Goal: Information Seeking & Learning: Learn about a topic

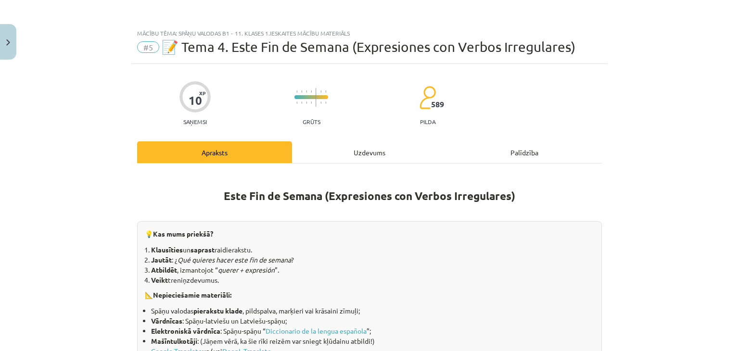
scroll to position [289, 0]
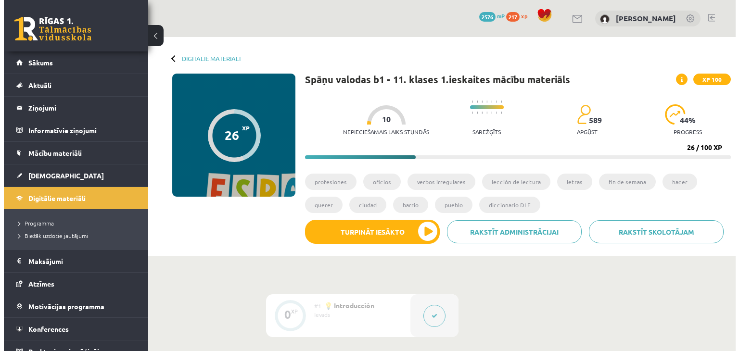
scroll to position [577, 0]
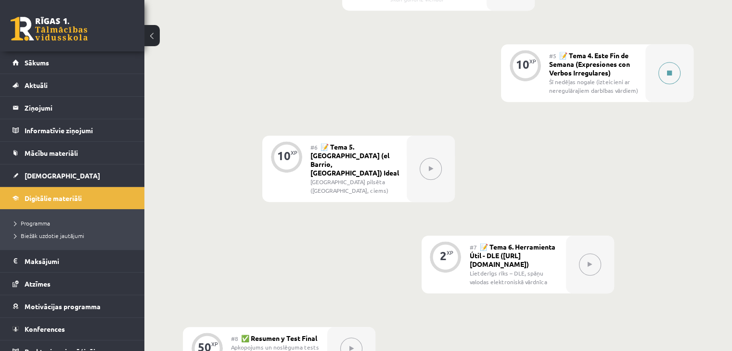
click at [662, 67] on button at bounding box center [669, 73] width 22 height 22
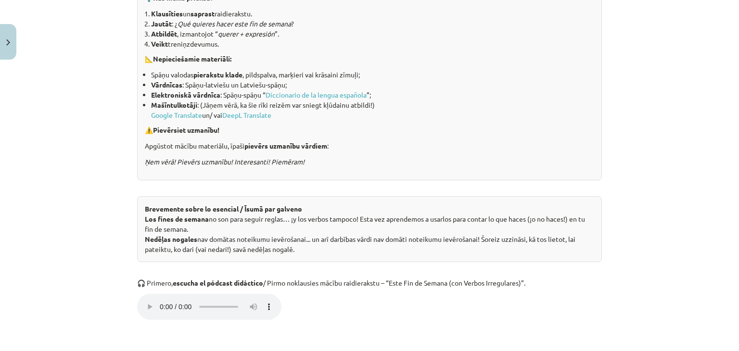
scroll to position [240, 0]
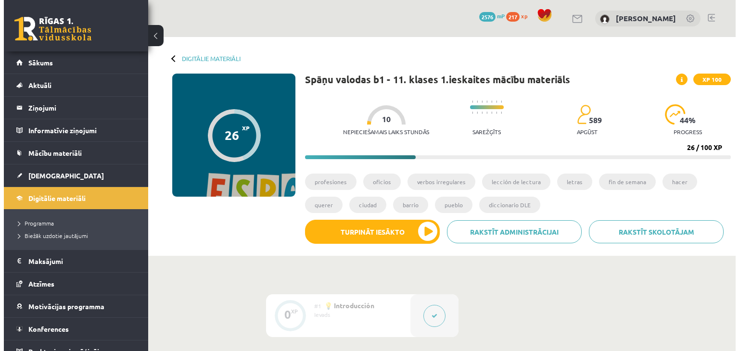
scroll to position [577, 0]
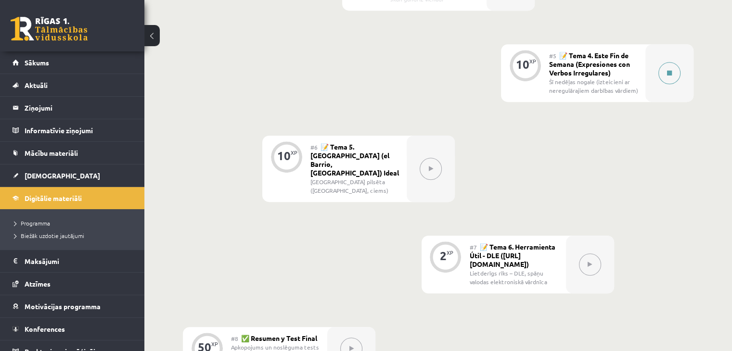
click at [669, 73] on icon at bounding box center [669, 73] width 5 height 6
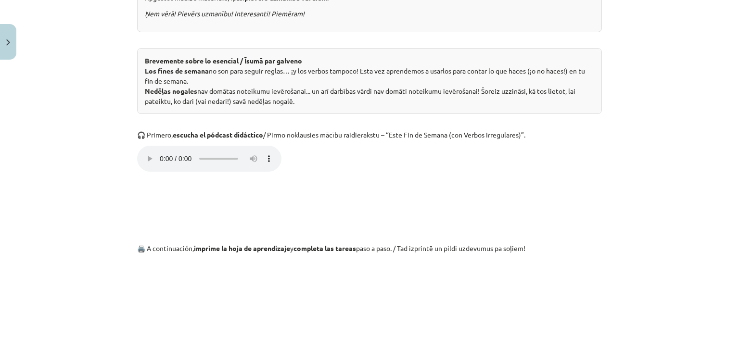
scroll to position [385, 0]
click at [122, 160] on div "Mācību tēma: Spāņu valodas b1 - 11. klases 1.ieskaites mācību materiāls #5 📝 Te…" at bounding box center [369, 175] width 739 height 351
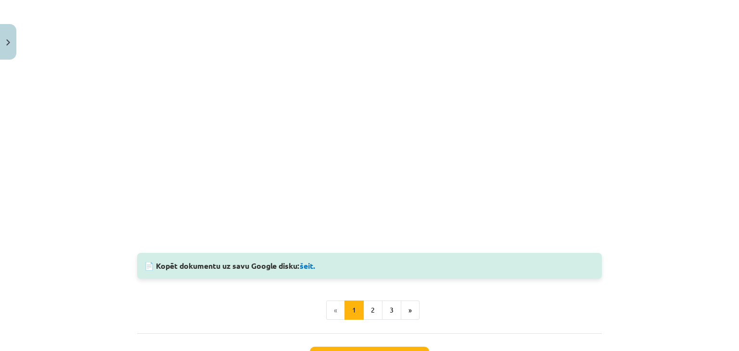
scroll to position [751, 0]
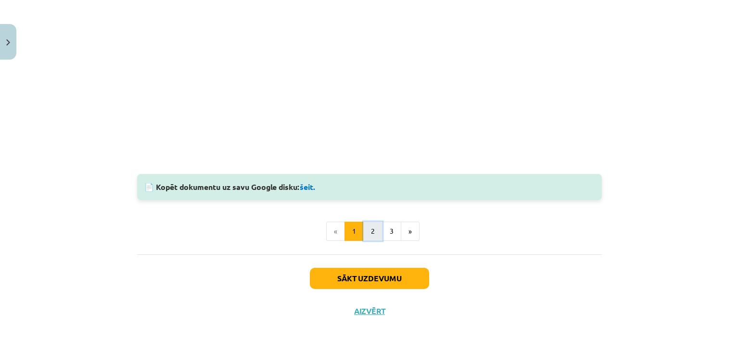
click at [370, 226] on button "2" at bounding box center [372, 231] width 19 height 19
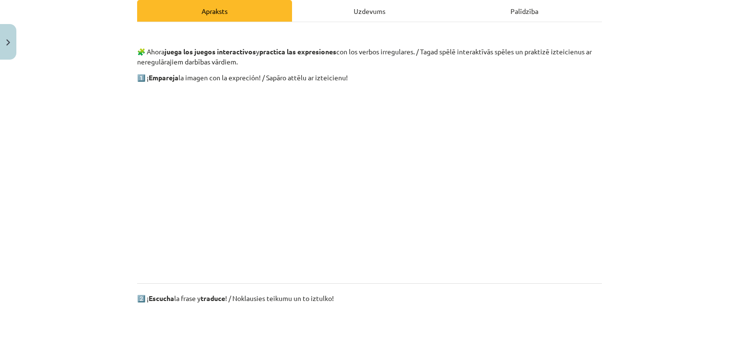
scroll to position [172, 0]
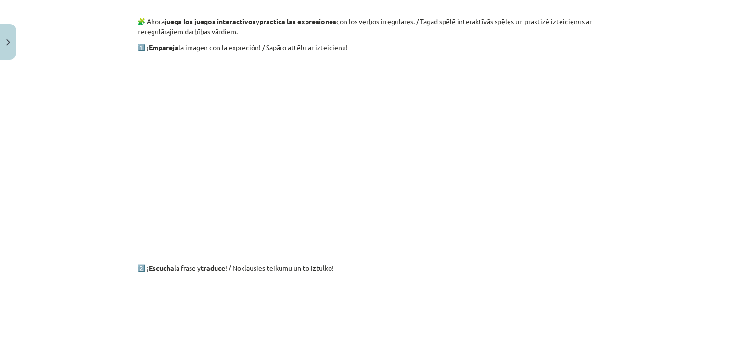
drag, startPoint x: 518, startPoint y: 260, endPoint x: 517, endPoint y: 285, distance: 24.5
click at [518, 262] on div "🧩 Ahora juega los juegos interactivos y practica las expresiones con los verbos…" at bounding box center [369, 350] width 465 height 700
click at [144, 114] on p at bounding box center [369, 150] width 465 height 185
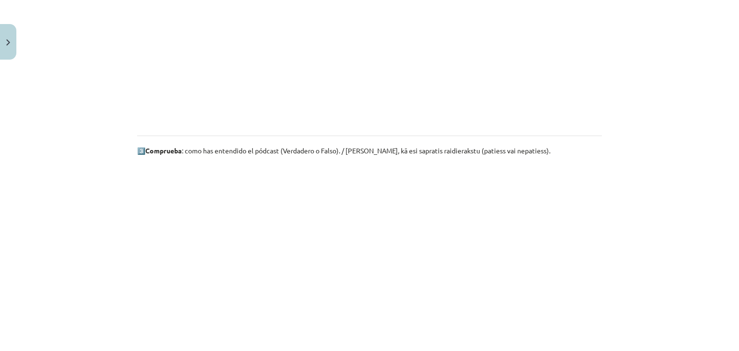
scroll to position [605, 0]
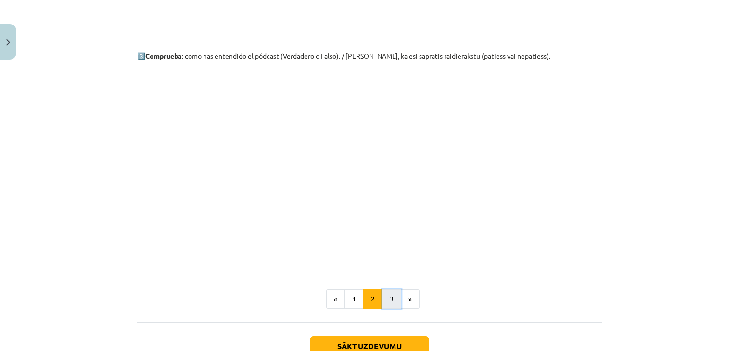
click at [382, 299] on button "3" at bounding box center [391, 299] width 19 height 19
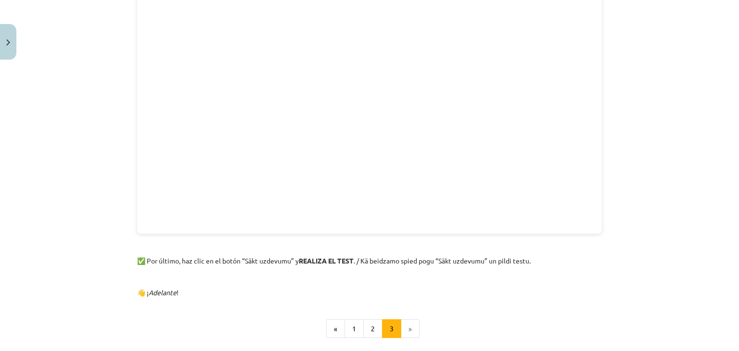
scroll to position [248, 0]
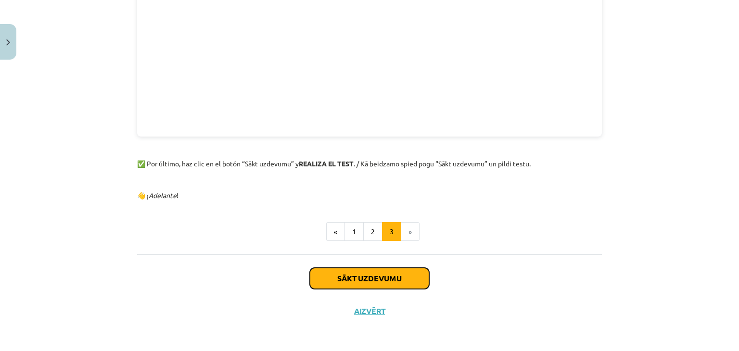
click at [357, 279] on button "Sākt uzdevumu" at bounding box center [369, 278] width 119 height 21
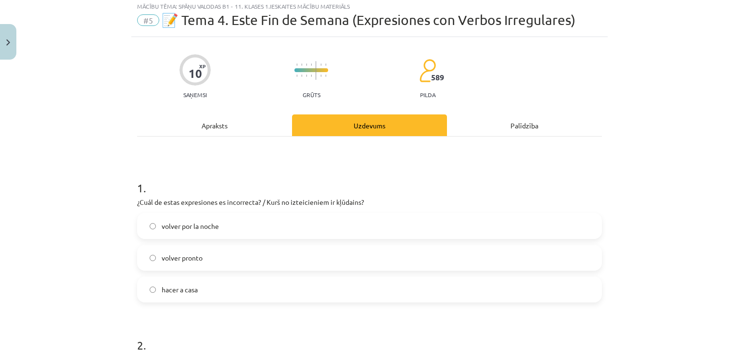
scroll to position [24, 0]
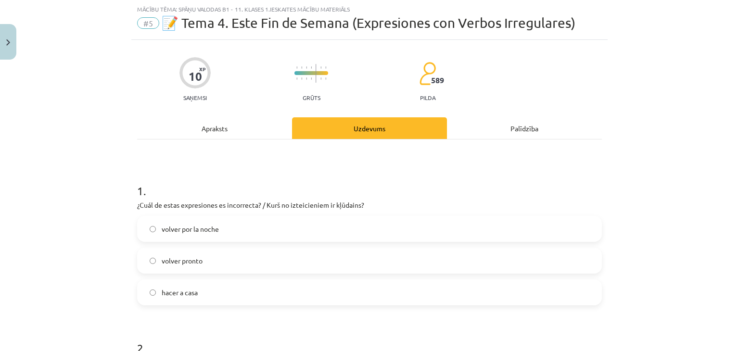
click at [152, 293] on label "hacer a casa" at bounding box center [369, 292] width 463 height 24
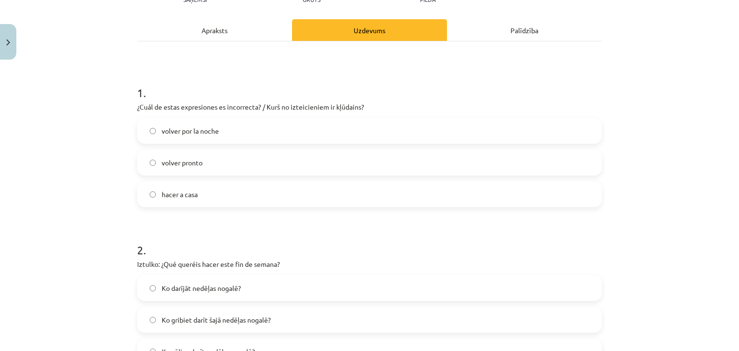
scroll to position [120, 0]
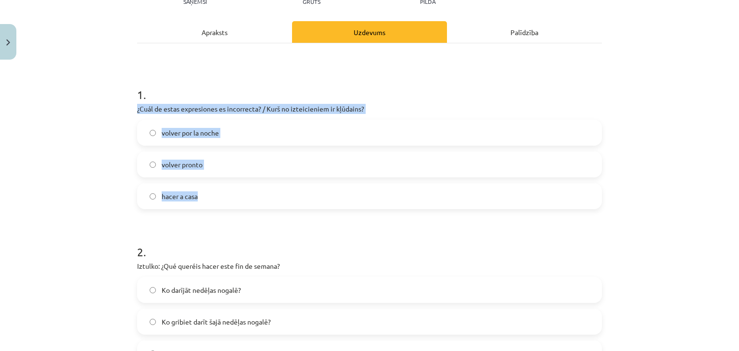
drag, startPoint x: 133, startPoint y: 107, endPoint x: 239, endPoint y: 199, distance: 140.1
copy div "¿Cuál de estas expresiones es incorrecta? / Kurš no izteicieniem ir kļūdains? v…"
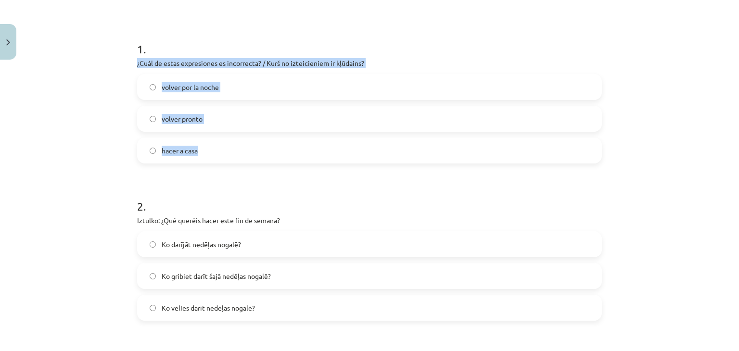
scroll to position [168, 0]
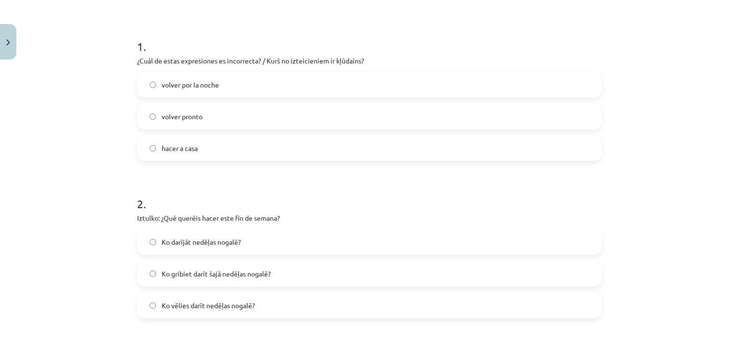
click at [175, 193] on h1 "2 ." at bounding box center [369, 195] width 465 height 30
click at [175, 304] on span "Ko vēlies darīt nedēļas nogalē?" at bounding box center [208, 306] width 93 height 10
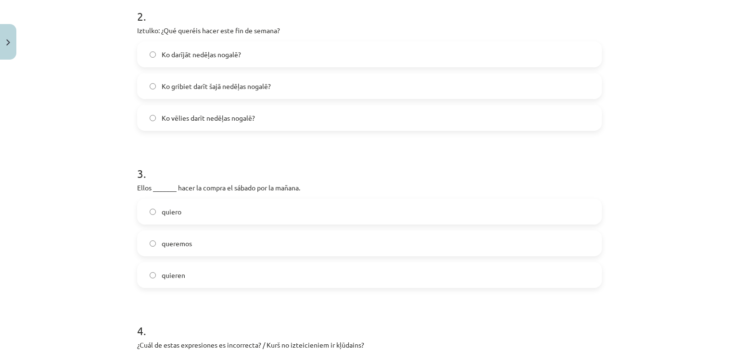
scroll to position [361, 0]
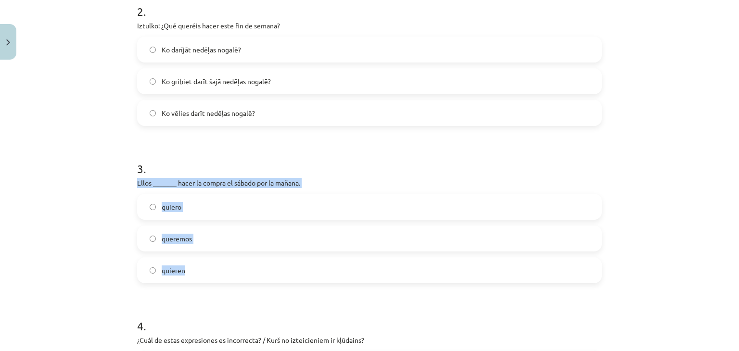
drag, startPoint x: 131, startPoint y: 184, endPoint x: 196, endPoint y: 269, distance: 107.0
copy div "Ellos _______ hacer la compra el sábado por la mañana. quiero queremos quieren"
click at [175, 239] on span "queremos" at bounding box center [177, 239] width 30 height 10
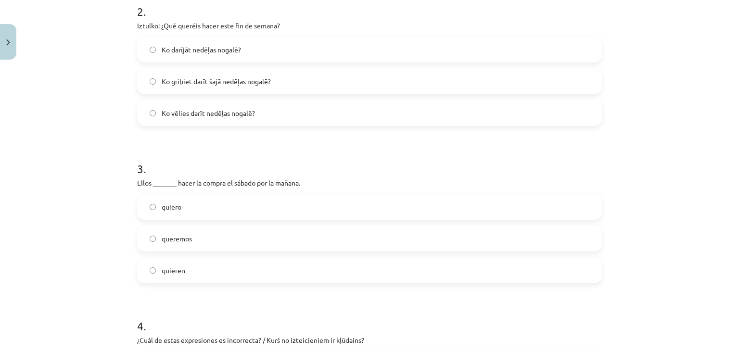
click at [169, 269] on span "quieren" at bounding box center [174, 270] width 24 height 10
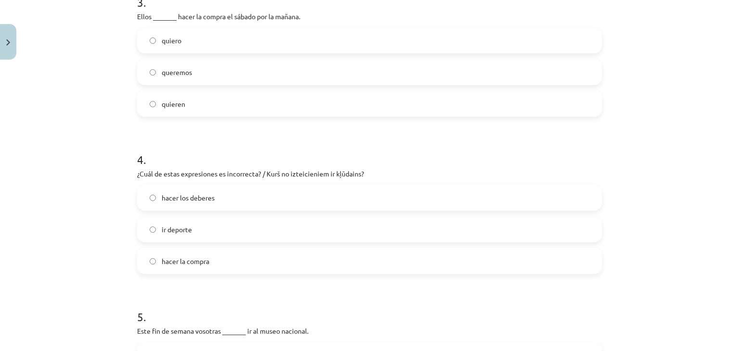
scroll to position [553, 0]
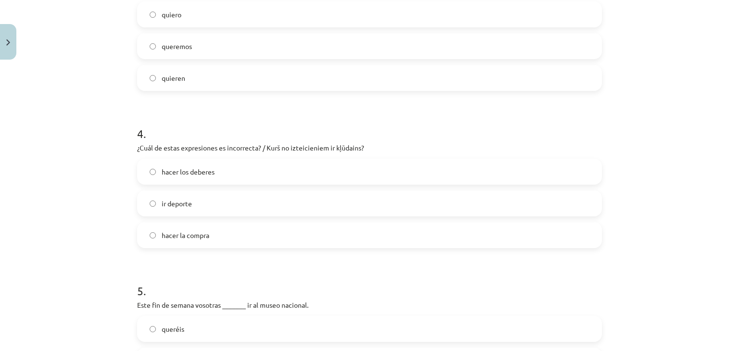
click at [160, 211] on label "ir deporte" at bounding box center [369, 203] width 463 height 24
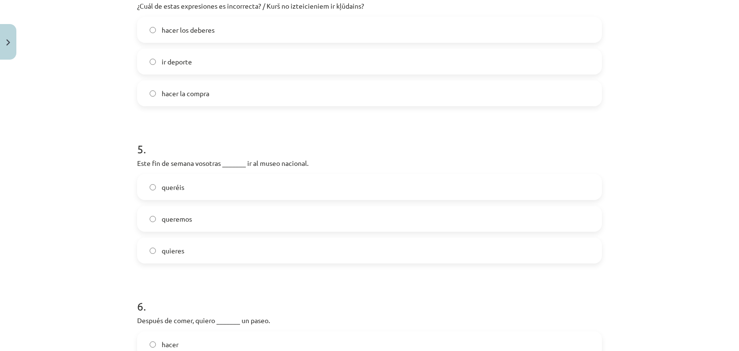
scroll to position [697, 0]
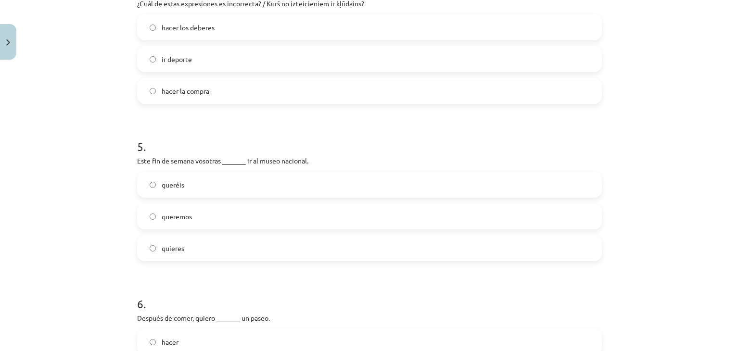
click at [150, 243] on label "quieres" at bounding box center [369, 248] width 463 height 24
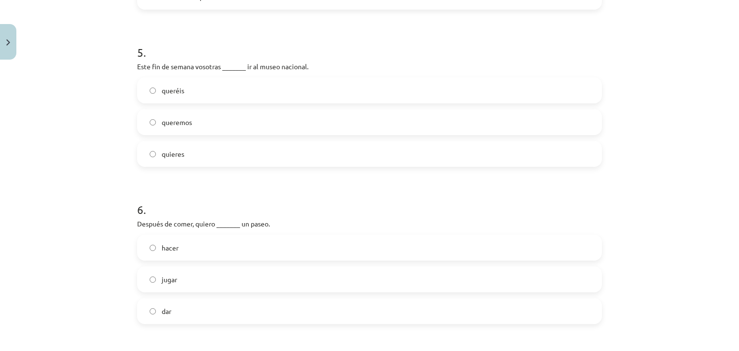
scroll to position [794, 0]
click at [173, 116] on span "queremos" at bounding box center [177, 120] width 30 height 10
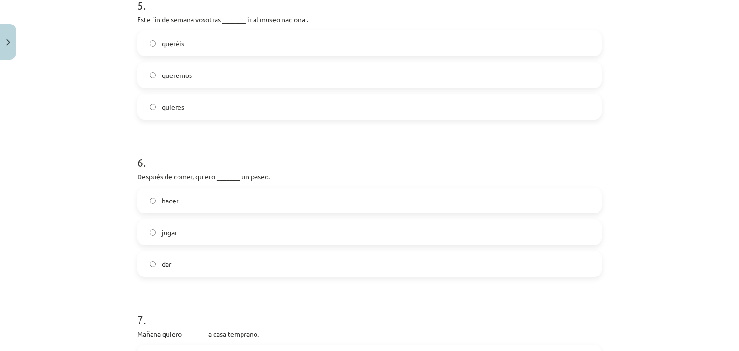
scroll to position [842, 0]
click at [172, 45] on label "queréis" at bounding box center [369, 40] width 463 height 24
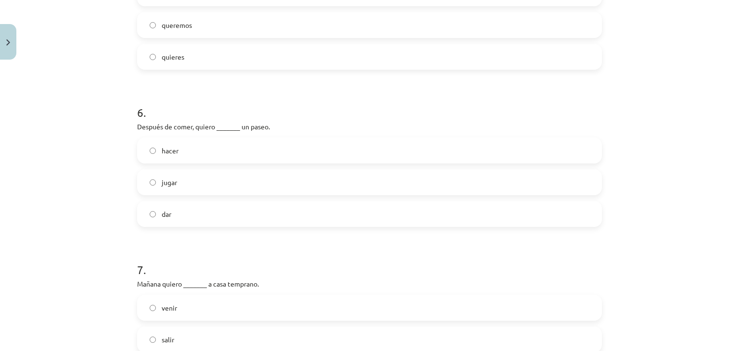
scroll to position [890, 0]
drag, startPoint x: 138, startPoint y: 129, endPoint x: 277, endPoint y: 128, distance: 139.5
click at [276, 128] on p "Después de comer, quiero _______ un paseo." at bounding box center [369, 126] width 465 height 10
click at [277, 128] on p "Después de comer, quiero _______ un paseo." at bounding box center [369, 126] width 465 height 10
drag, startPoint x: 143, startPoint y: 133, endPoint x: 239, endPoint y: 207, distance: 121.0
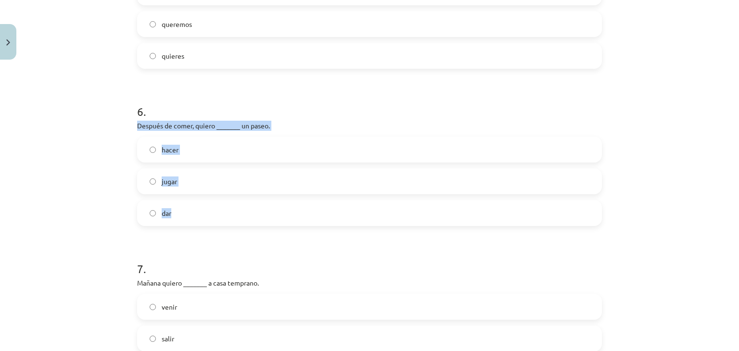
click at [239, 207] on div "10 XP Saņemsi Grūts 589 pilda Apraksts Uzdevums Palīdzība 1 . ¿Cuál de estas ex…" at bounding box center [369, 58] width 476 height 1768
copy div "Después de comer, quiero _______ un paseo. hacer jugar dar"
click at [158, 225] on label "dar" at bounding box center [369, 213] width 463 height 24
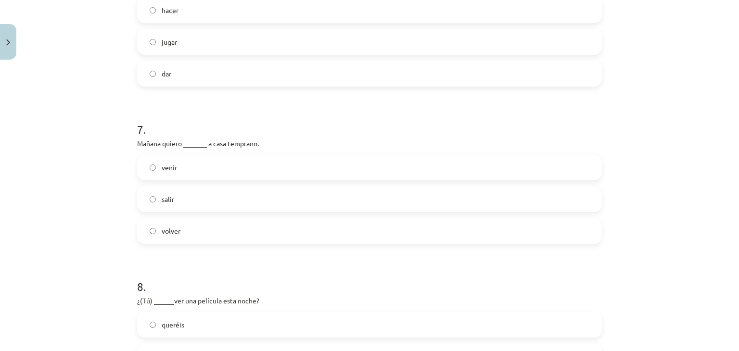
scroll to position [1034, 0]
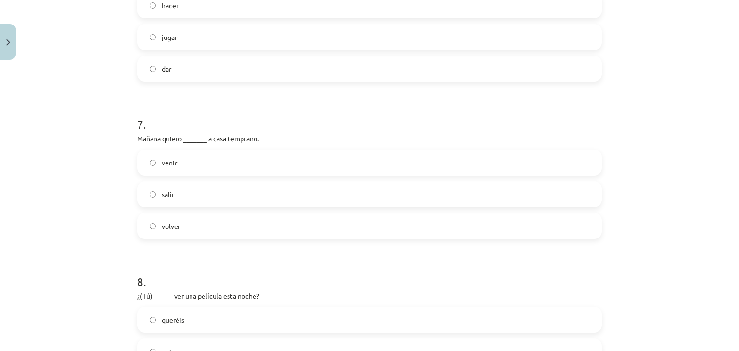
click at [183, 223] on label "volver" at bounding box center [369, 226] width 463 height 24
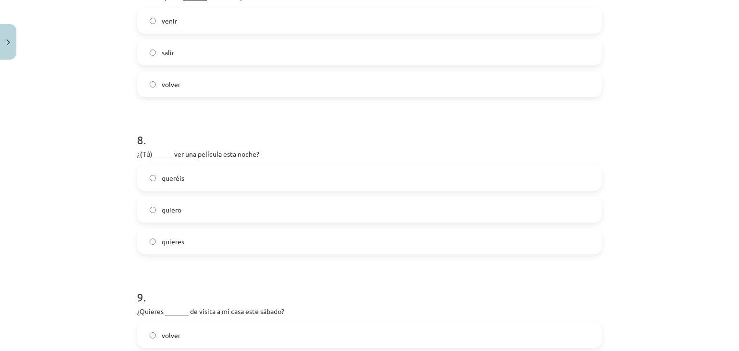
scroll to position [1178, 0]
click at [179, 238] on span "quieres" at bounding box center [173, 239] width 23 height 10
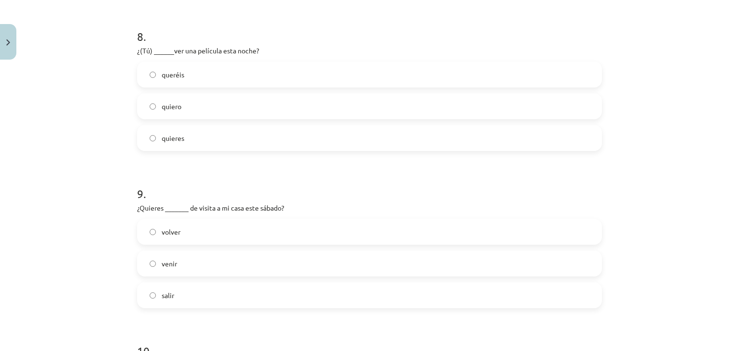
scroll to position [1323, 0]
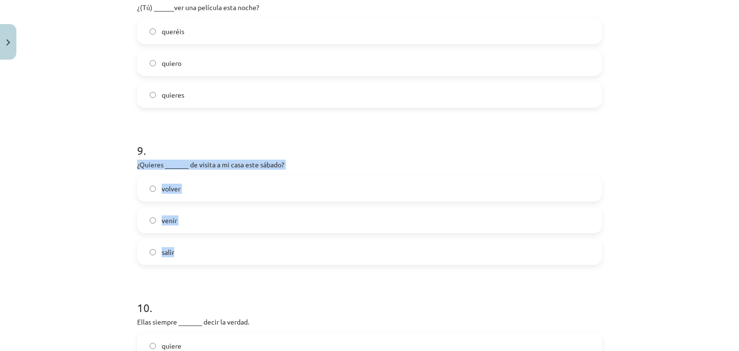
drag, startPoint x: 138, startPoint y: 166, endPoint x: 221, endPoint y: 252, distance: 119.4
click at [221, 252] on div "Mācību tēma: Spāņu valodas b1 - 11. klases 1.ieskaites mācību materiāls #5 📝 Te…" at bounding box center [369, 175] width 739 height 351
copy div "¿Quieres _______ de visita a mi casa este sábado? volver venir salir"
click at [196, 218] on label "venir" at bounding box center [369, 220] width 463 height 24
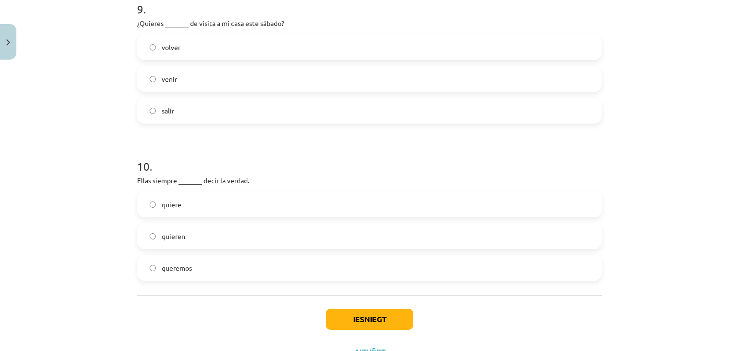
scroll to position [1467, 0]
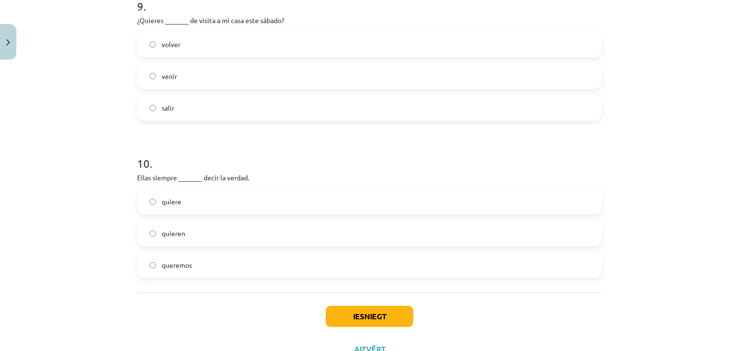
click at [152, 203] on label "quiere" at bounding box center [369, 201] width 463 height 24
click at [342, 313] on button "Iesniegt" at bounding box center [370, 316] width 88 height 21
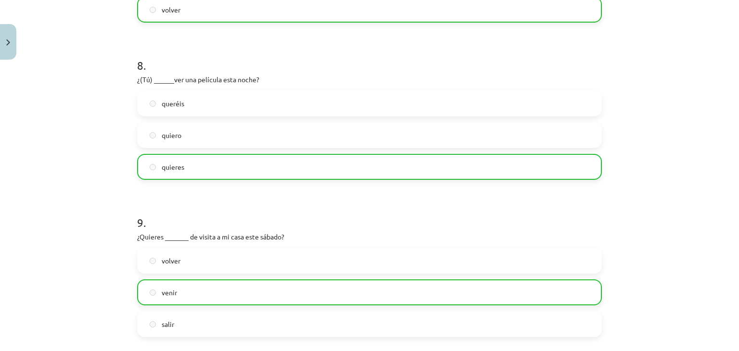
scroll to position [1491, 0]
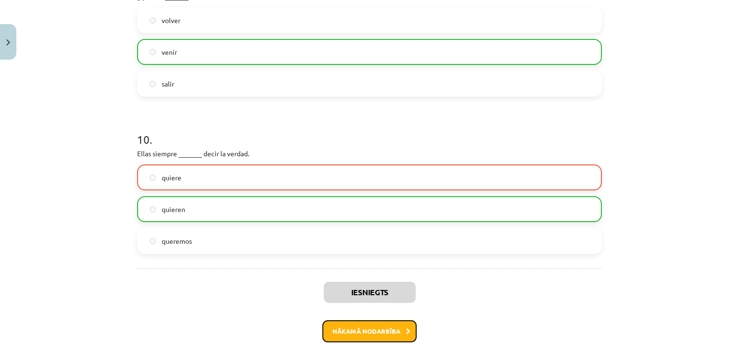
click at [362, 338] on button "Nākamā nodarbība" at bounding box center [369, 331] width 94 height 22
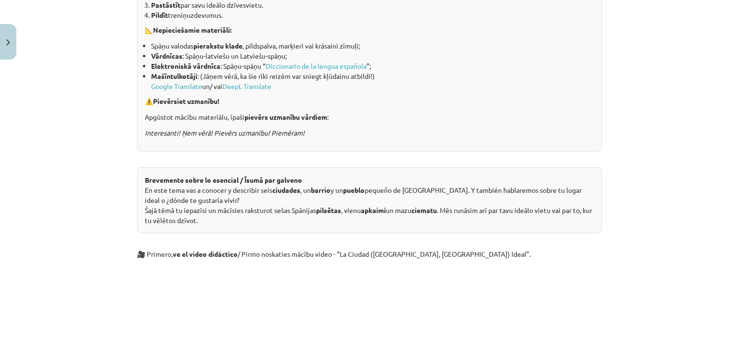
scroll to position [265, 0]
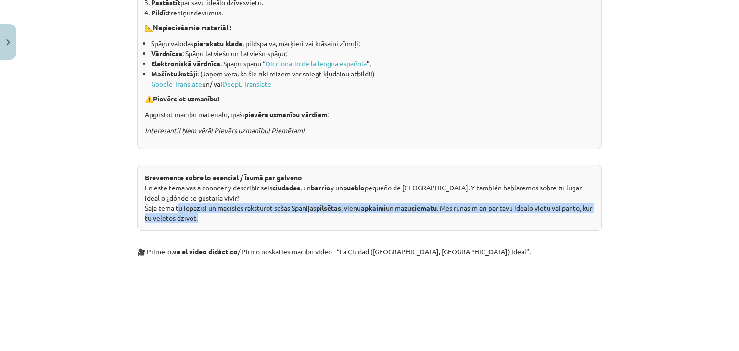
drag, startPoint x: 244, startPoint y: 212, endPoint x: 427, endPoint y: 213, distance: 182.8
click at [426, 213] on div "Brevemente sobre lo esencial / Īsumā par galveno En este tema vas a conocer y d…" at bounding box center [369, 198] width 465 height 66
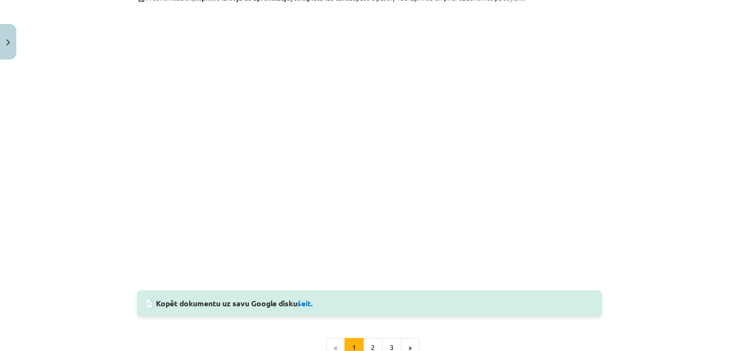
scroll to position [1013, 0]
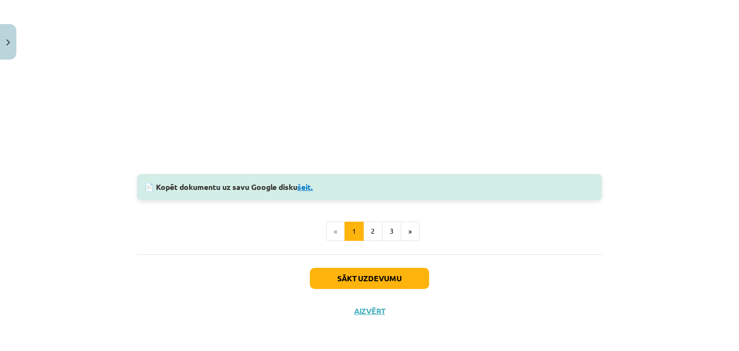
click at [310, 183] on link "šeit." at bounding box center [305, 187] width 16 height 10
click at [365, 233] on button "2" at bounding box center [372, 231] width 19 height 19
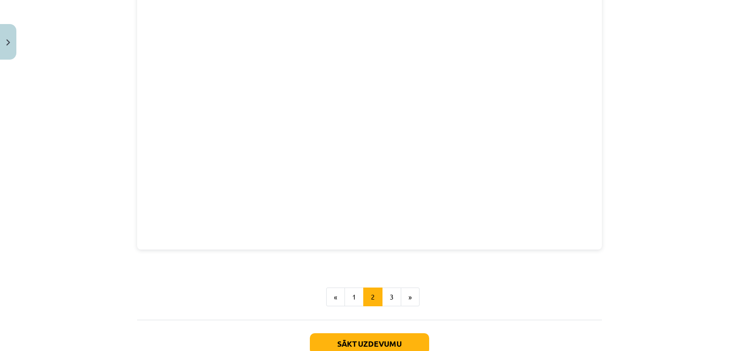
scroll to position [325, 0]
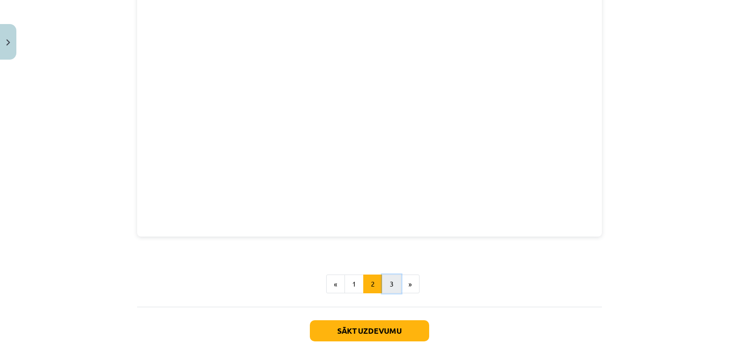
click at [382, 286] on button "3" at bounding box center [391, 284] width 19 height 19
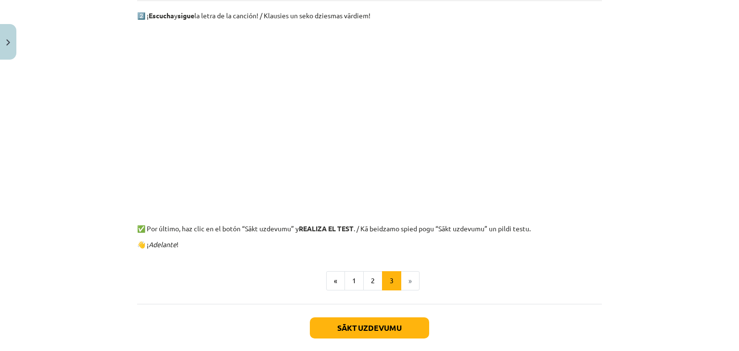
scroll to position [412, 0]
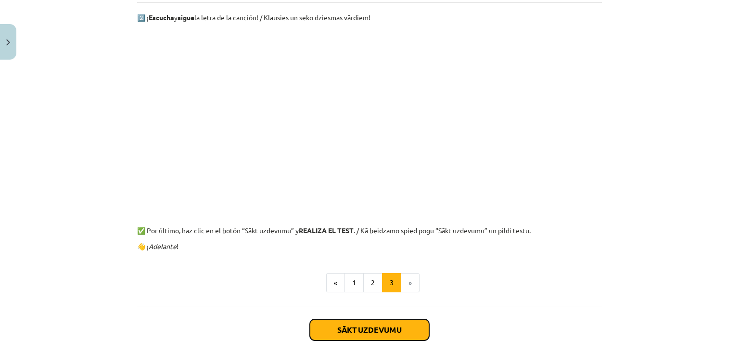
click at [360, 320] on button "Sākt uzdevumu" at bounding box center [369, 329] width 119 height 21
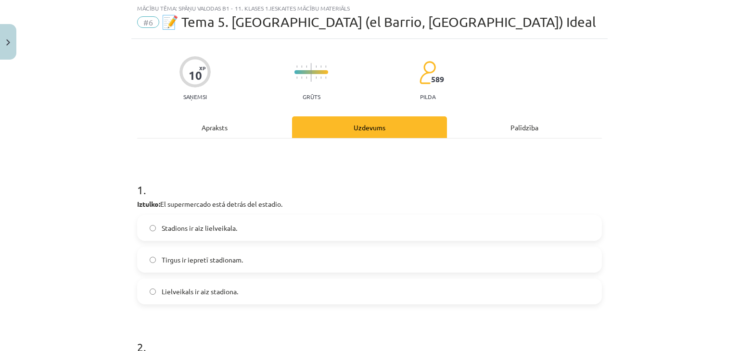
scroll to position [24, 0]
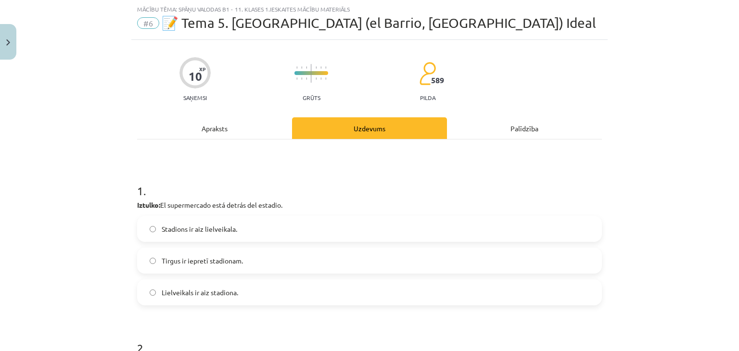
click at [165, 266] on label "Tirgus ir iepretī stadionam." at bounding box center [369, 261] width 463 height 24
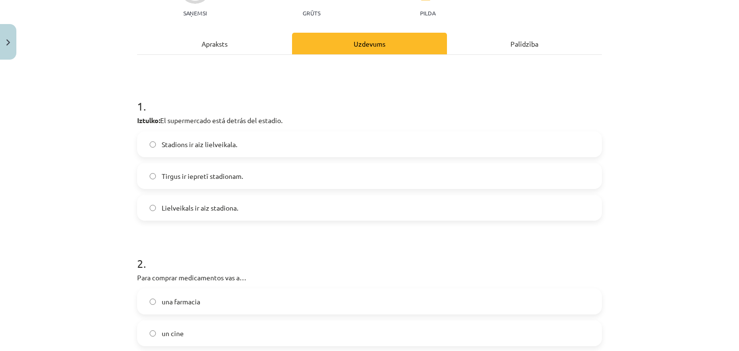
scroll to position [120, 0]
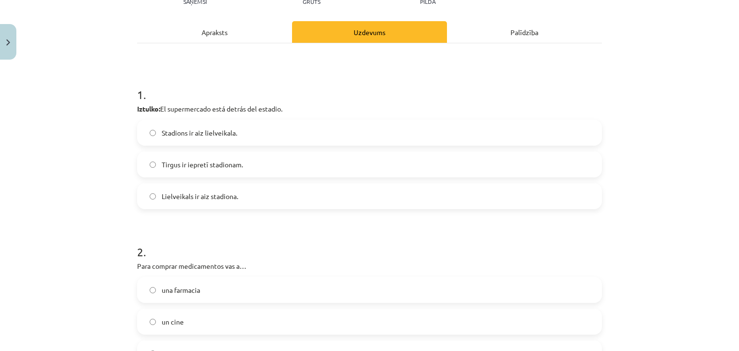
click at [181, 201] on label "Lielveikals ir aiz stadiona." at bounding box center [369, 196] width 463 height 24
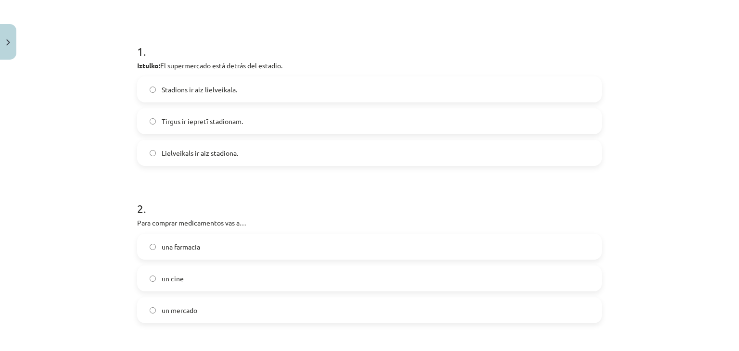
scroll to position [168, 0]
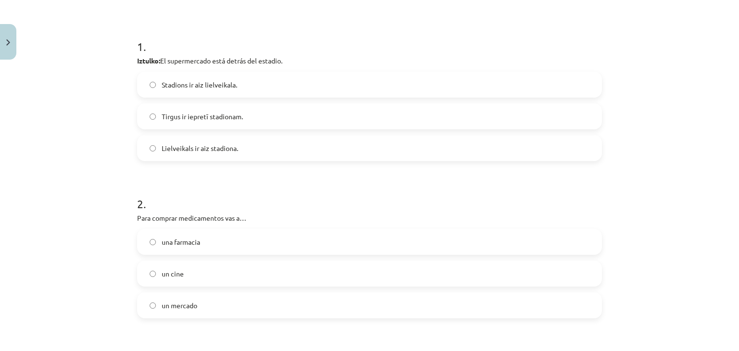
click at [155, 241] on label "una farmacia" at bounding box center [369, 242] width 463 height 24
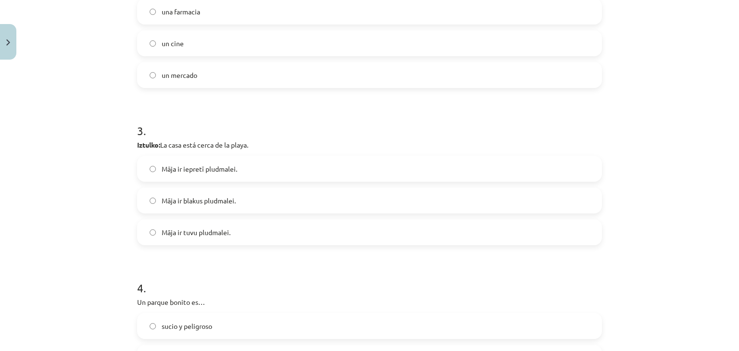
scroll to position [409, 0]
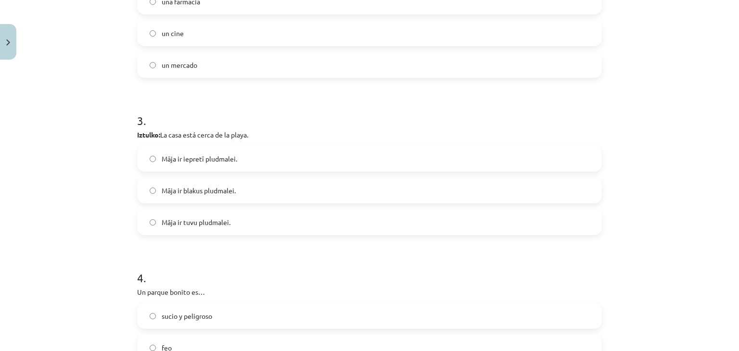
click at [191, 221] on span "Māja ir tuvu pludmalei." at bounding box center [196, 222] width 69 height 10
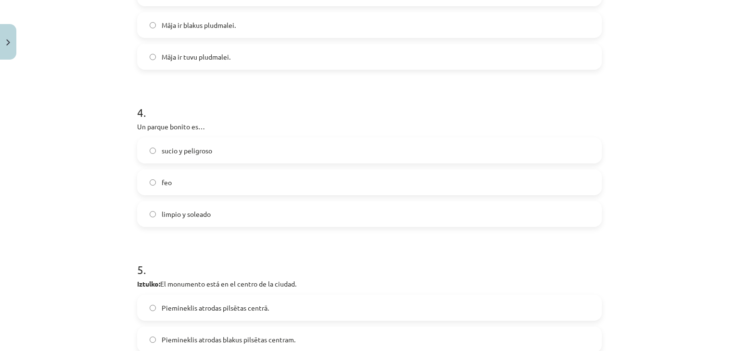
scroll to position [601, 0]
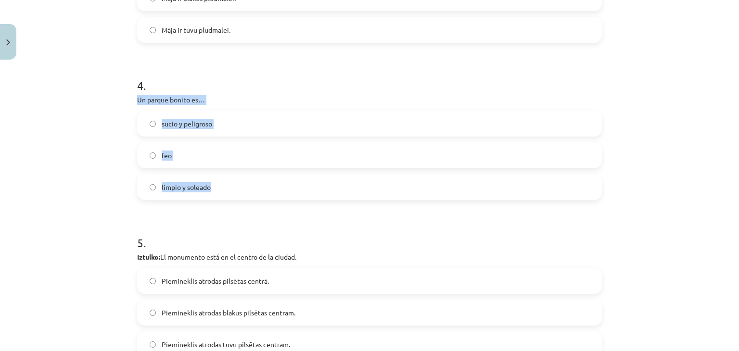
drag, startPoint x: 129, startPoint y: 99, endPoint x: 241, endPoint y: 185, distance: 140.6
click at [241, 185] on div "10 XP Saņemsi Grūts 589 pilda Apraksts Uzdevums Palīdzība 1 . Iztulko: El super…" at bounding box center [369, 347] width 476 height 1768
copy div "Un parque bonito es… sucio y peligroso feo limpio y soleado"
click at [192, 191] on span "limpio y soleado" at bounding box center [186, 187] width 49 height 10
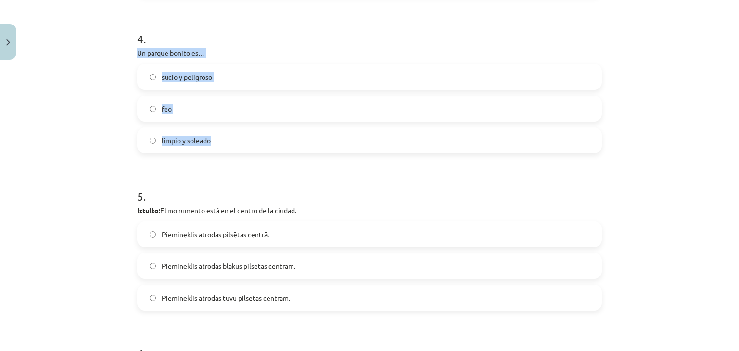
scroll to position [649, 0]
click at [164, 171] on h1 "5 ." at bounding box center [369, 186] width 465 height 30
click at [194, 226] on label "Piemineklis atrodas pilsētas centrā." at bounding box center [369, 233] width 463 height 24
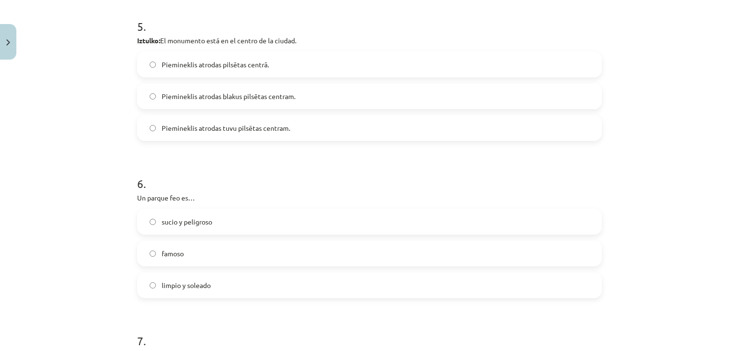
scroll to position [842, 0]
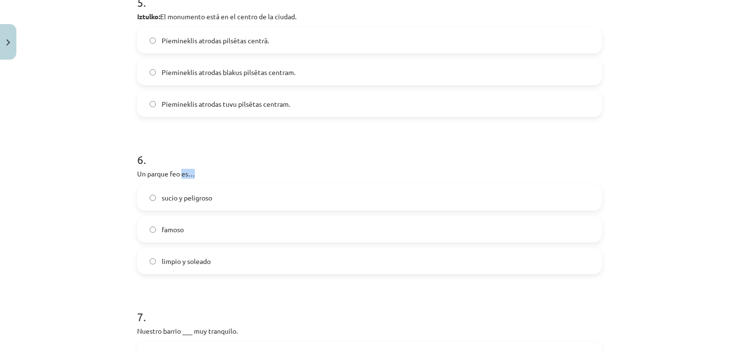
drag, startPoint x: 134, startPoint y: 180, endPoint x: 160, endPoint y: 173, distance: 27.0
click at [175, 174] on div "6 . Un parque feo es… sucio y peligroso famoso limpio y soleado" at bounding box center [369, 205] width 465 height 138
drag, startPoint x: 130, startPoint y: 172, endPoint x: 238, endPoint y: 252, distance: 134.4
click at [238, 252] on div "10 XP Saņemsi Grūts 589 pilda Apraksts Uzdevums Palīdzība 1 . Iztulko: El super…" at bounding box center [369, 106] width 476 height 1768
copy div "Un parque feo es… sucio y peligroso famoso limpio y soleado"
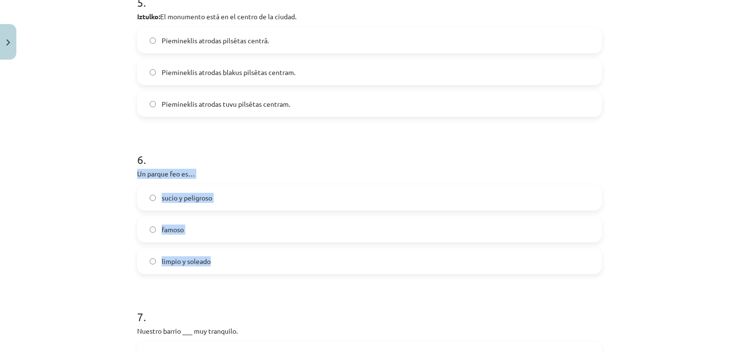
click at [200, 199] on span "sucio y peligroso" at bounding box center [187, 198] width 50 height 10
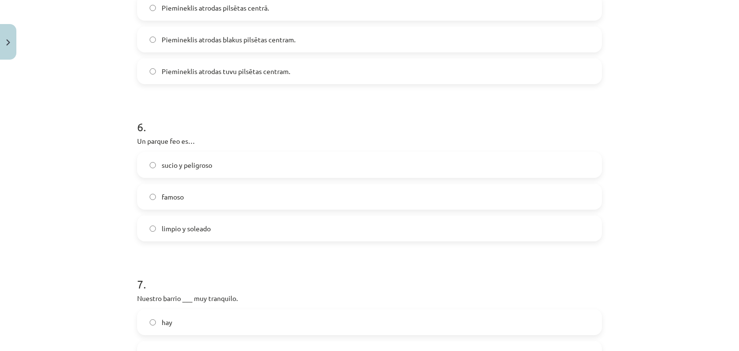
scroll to position [986, 0]
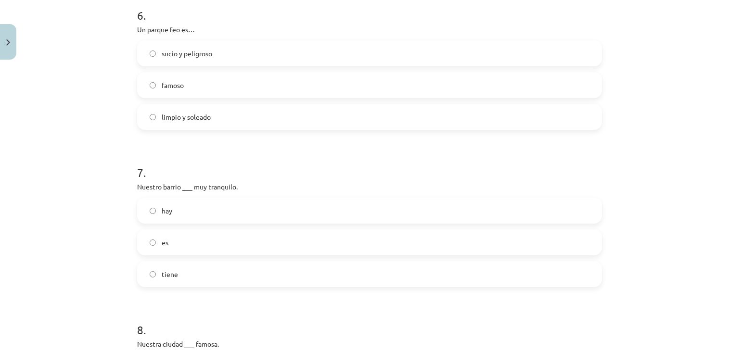
click at [185, 242] on label "es" at bounding box center [369, 242] width 463 height 24
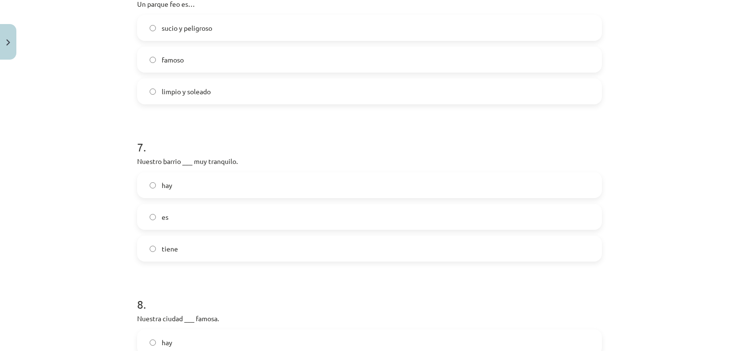
scroll to position [1130, 0]
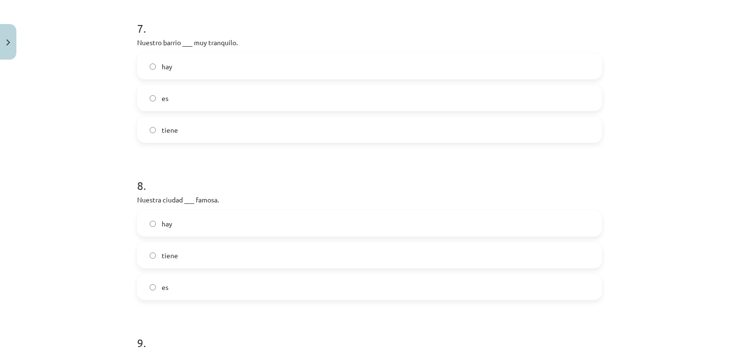
click at [144, 281] on label "es" at bounding box center [369, 287] width 463 height 24
click at [143, 252] on label "tiene" at bounding box center [369, 255] width 463 height 24
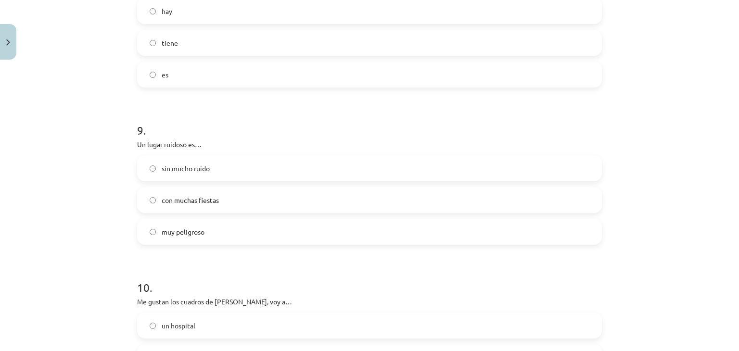
scroll to position [1419, 0]
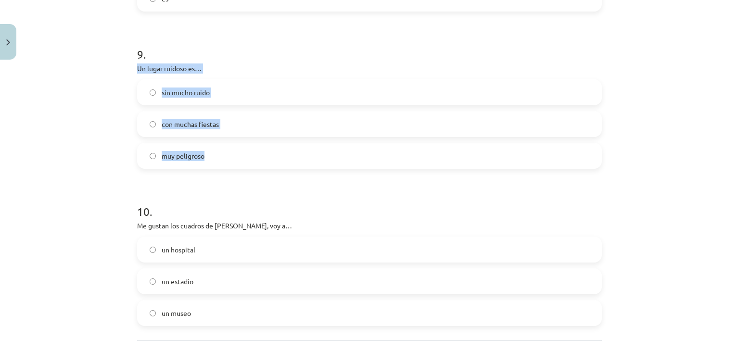
drag, startPoint x: 134, startPoint y: 64, endPoint x: 228, endPoint y: 145, distance: 124.5
click at [228, 145] on div "9 . Un lugar ruidoso es… sin mucho ruido con muchas fiestas muy peligroso" at bounding box center [369, 100] width 465 height 138
copy div "Un lugar ruidoso es… sin mucho ruido con muchas fiestas muy peligroso"
click at [214, 126] on span "con muchas fiestas" at bounding box center [190, 124] width 57 height 10
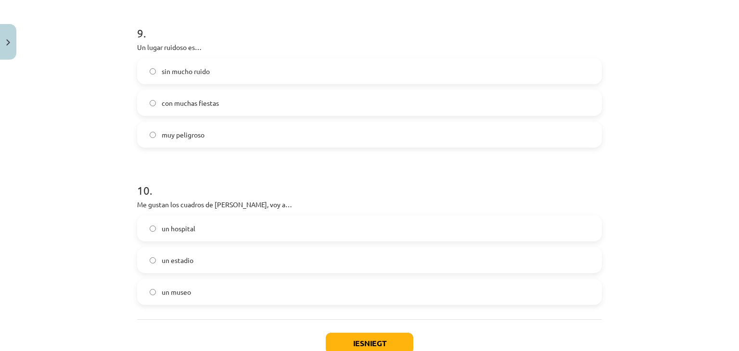
scroll to position [1467, 0]
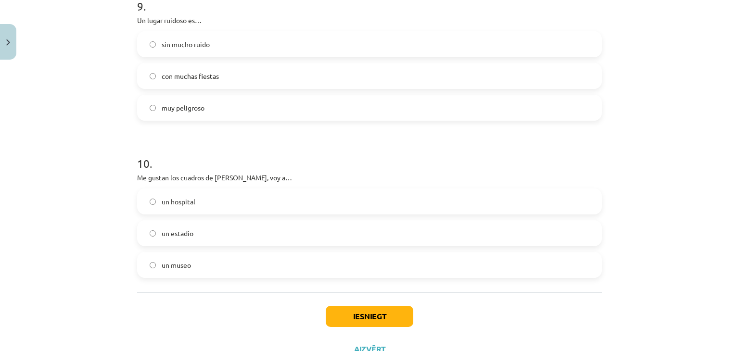
click at [156, 261] on label "un museo" at bounding box center [369, 265] width 463 height 24
click at [344, 303] on div "Iesniegt Aizvērt" at bounding box center [369, 325] width 465 height 67
click at [344, 310] on button "Iesniegt" at bounding box center [370, 316] width 88 height 21
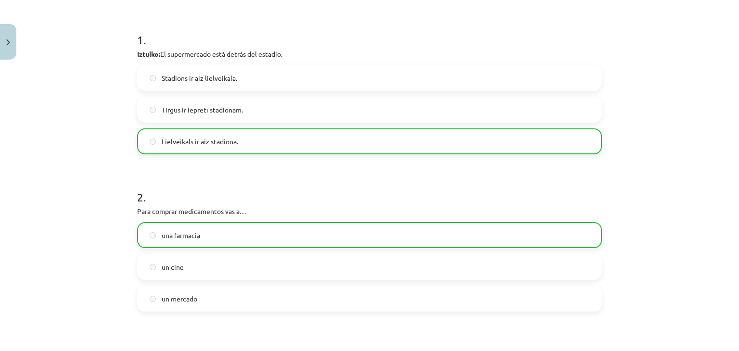
scroll to position [0, 0]
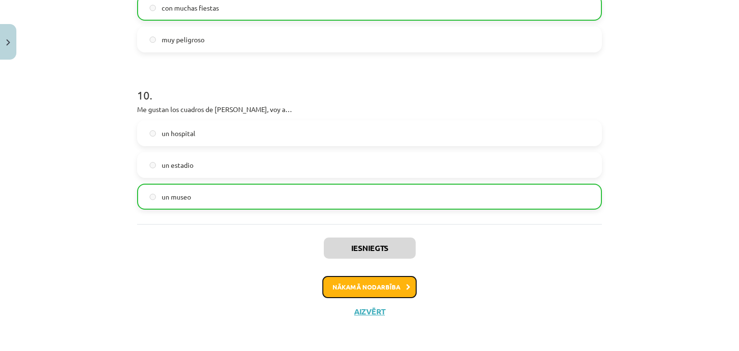
click at [364, 288] on button "Nākamā nodarbība" at bounding box center [369, 287] width 94 height 22
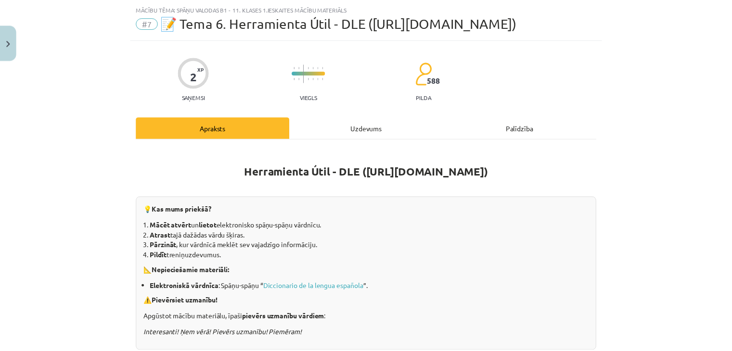
scroll to position [24, 0]
click at [10, 37] on button "Close" at bounding box center [8, 42] width 16 height 36
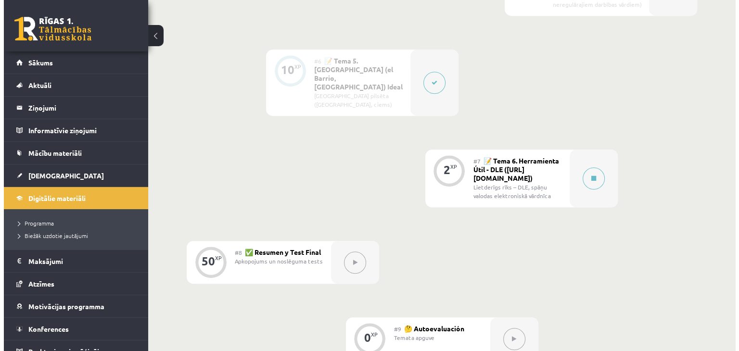
scroll to position [673, 0]
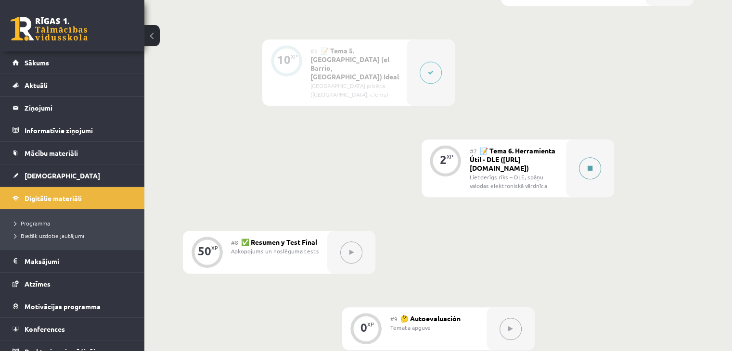
click at [583, 157] on button at bounding box center [590, 168] width 22 height 22
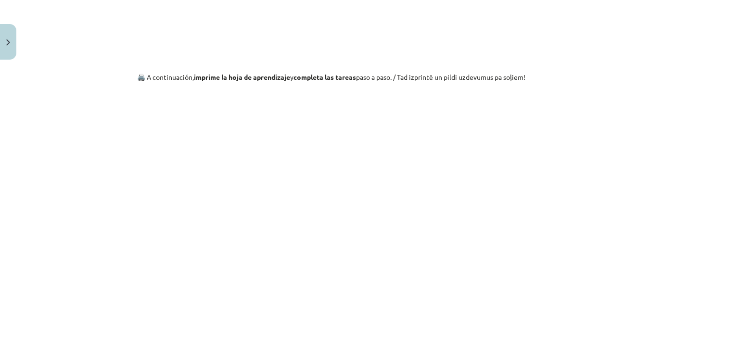
scroll to position [769, 0]
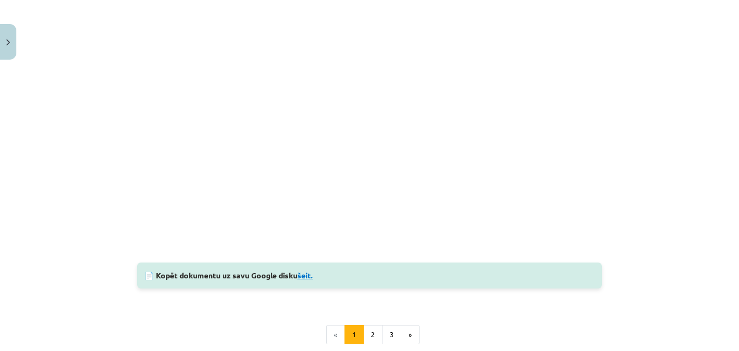
click at [300, 274] on link "šeit." at bounding box center [305, 275] width 16 height 10
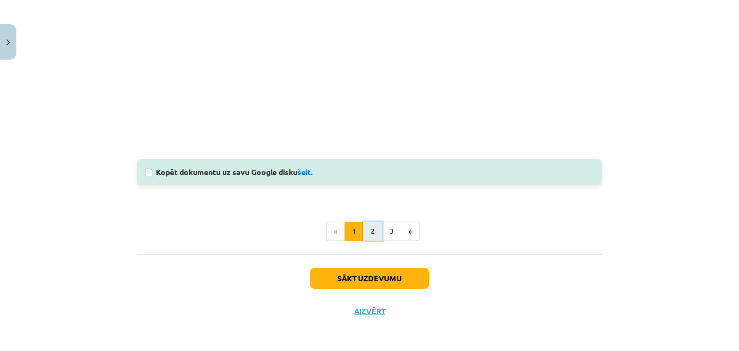
click at [367, 224] on button "2" at bounding box center [372, 231] width 19 height 19
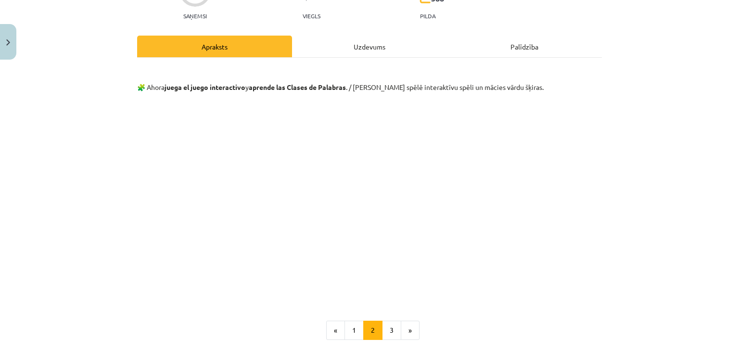
scroll to position [172, 0]
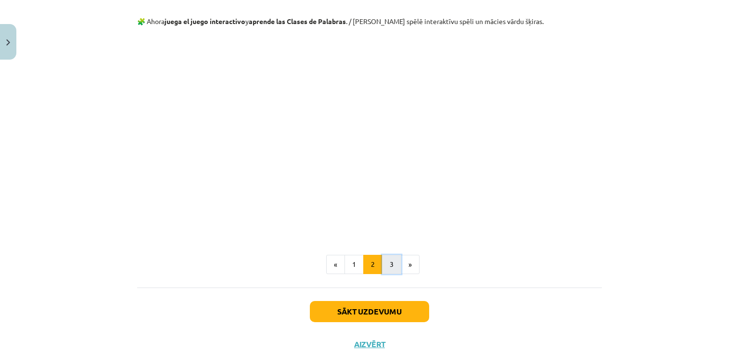
click at [386, 271] on button "3" at bounding box center [391, 264] width 19 height 19
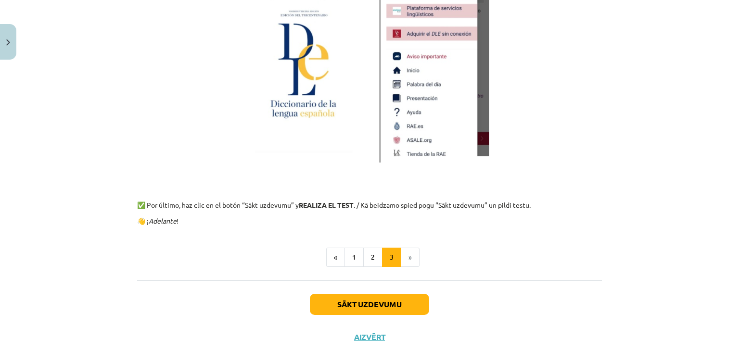
scroll to position [653, 0]
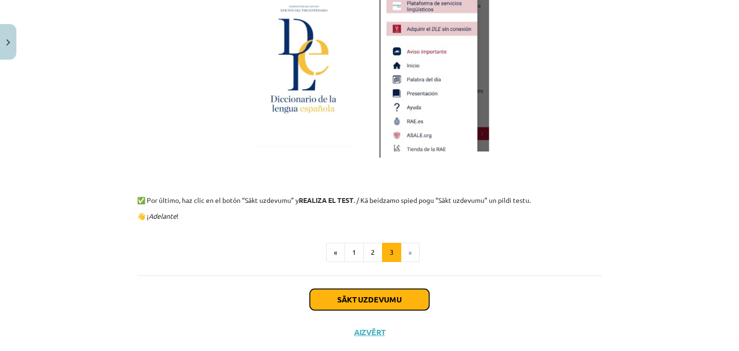
click at [381, 299] on button "Sākt uzdevumu" at bounding box center [369, 299] width 119 height 21
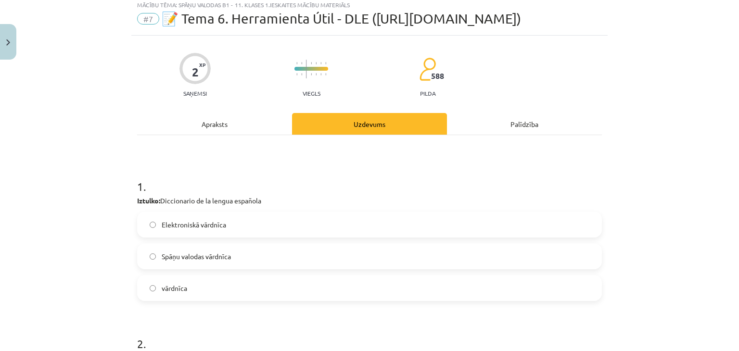
scroll to position [24, 0]
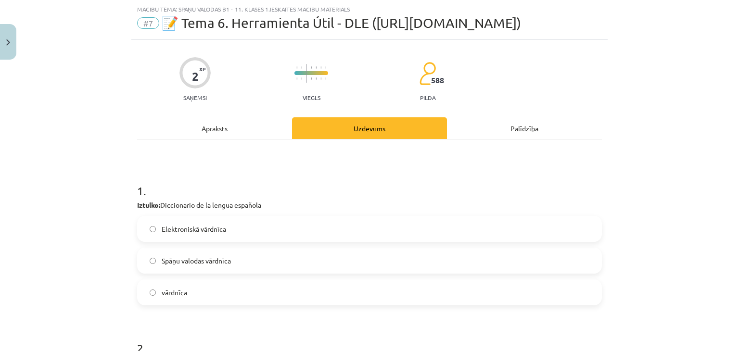
click at [186, 260] on span "Spāņu valodas vārdnīca" at bounding box center [196, 261] width 69 height 10
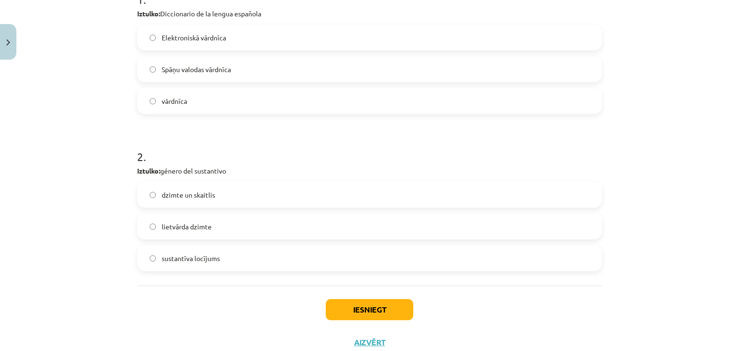
scroll to position [216, 0]
drag, startPoint x: 159, startPoint y: 170, endPoint x: 291, endPoint y: 174, distance: 132.8
click at [291, 174] on p "Iztulko: género del sustantivo" at bounding box center [369, 170] width 465 height 10
copy p "género del sustantivo"
click at [187, 261] on span "sustantīva locījums" at bounding box center [191, 257] width 58 height 10
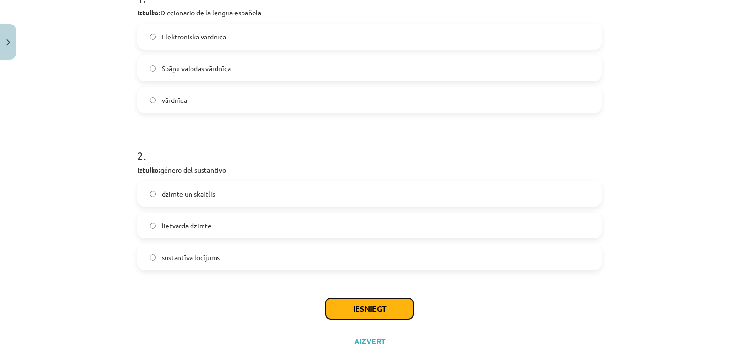
click at [366, 309] on button "Iesniegt" at bounding box center [370, 308] width 88 height 21
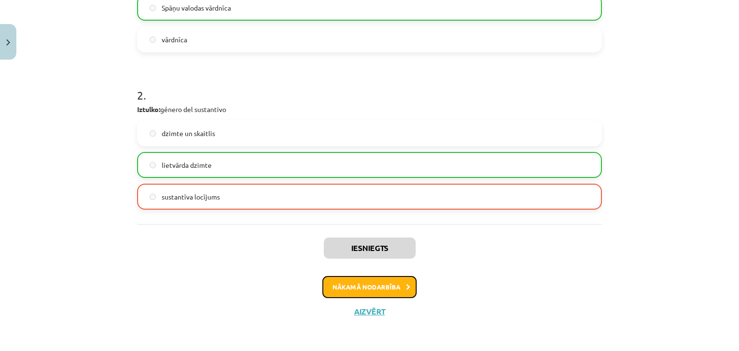
click at [365, 292] on button "Nākamā nodarbība" at bounding box center [369, 287] width 94 height 22
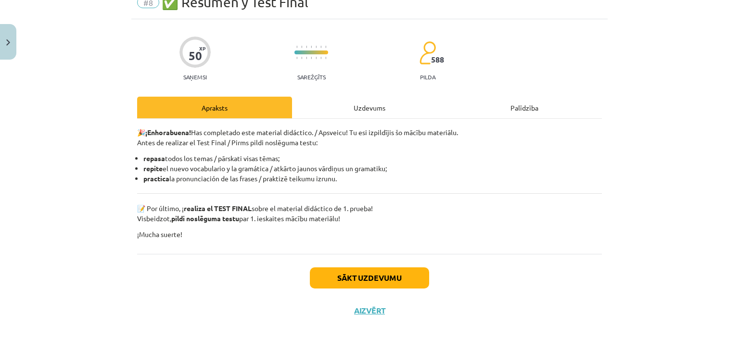
scroll to position [24, 0]
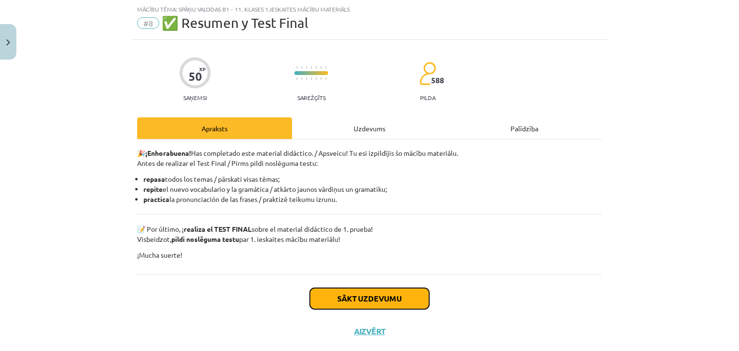
click at [332, 292] on button "Sākt uzdevumu" at bounding box center [369, 298] width 119 height 21
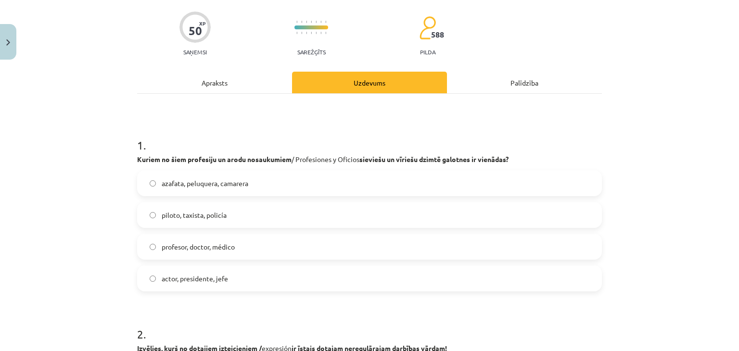
scroll to position [72, 0]
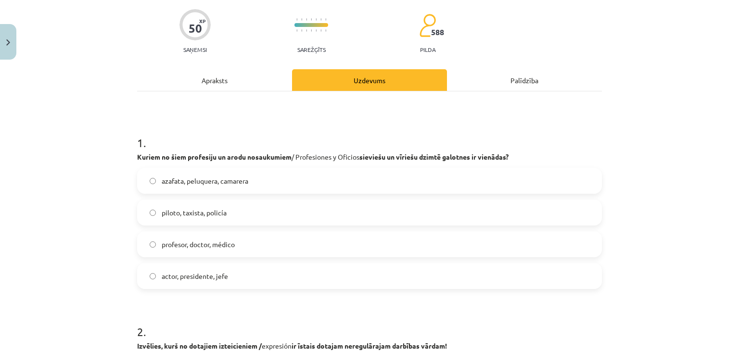
click at [236, 215] on label "piloto, taxista, policía" at bounding box center [369, 213] width 463 height 24
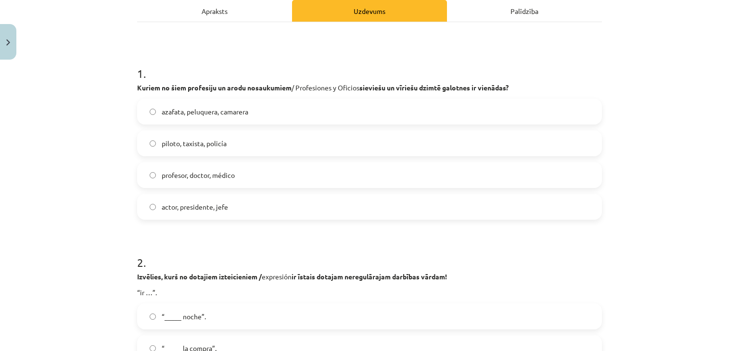
scroll to position [168, 0]
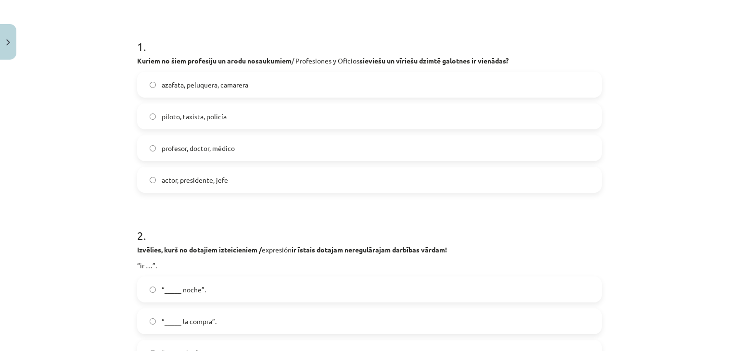
click at [210, 139] on label "profesor, doctor, médico" at bounding box center [369, 148] width 463 height 24
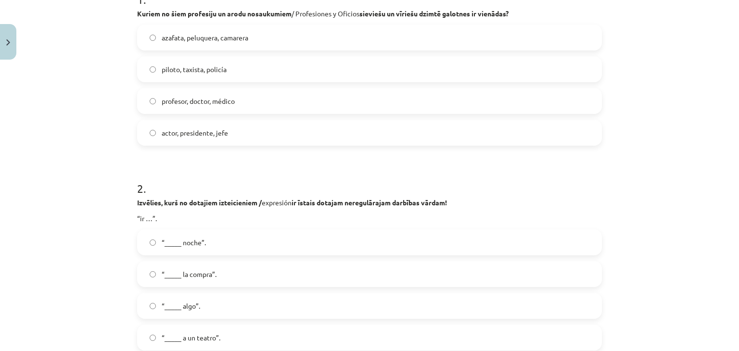
scroll to position [216, 0]
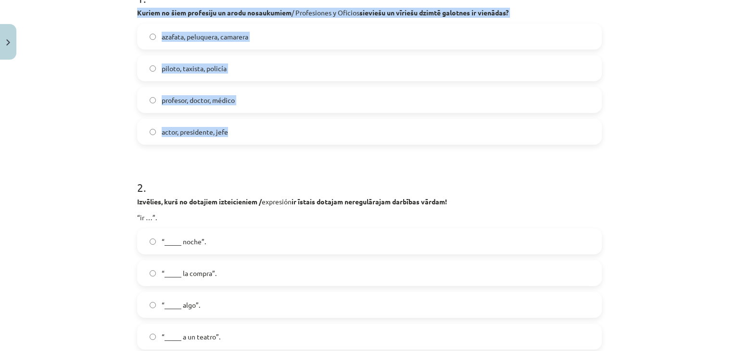
drag, startPoint x: 133, startPoint y: 10, endPoint x: 277, endPoint y: 122, distance: 181.9
click at [277, 122] on div "1 . Kuriem no šiem profesiju un arodu nosaukumiem / Profesiones y Oficios sievi…" at bounding box center [369, 60] width 465 height 170
copy div "Kuriem no šiem profesiju un arodu nosaukumiem / Profesiones y Oficios sieviešu …"
click at [146, 78] on label "piloto, taxista, policía" at bounding box center [369, 68] width 463 height 24
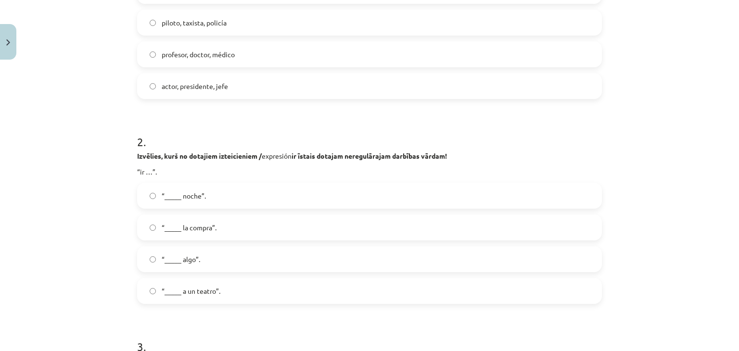
scroll to position [265, 0]
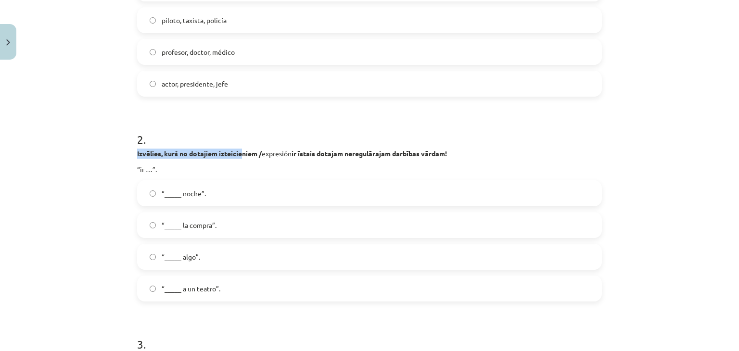
drag, startPoint x: 131, startPoint y: 152, endPoint x: 240, endPoint y: 158, distance: 109.3
click at [240, 158] on p "Izvēlies, kurš no dotajiem izteicieniem / expresión ir īstais dotajam neregulār…" at bounding box center [369, 154] width 465 height 10
drag, startPoint x: 254, startPoint y: 151, endPoint x: 136, endPoint y: 146, distance: 118.9
click at [137, 146] on div "2 . Izvēlies, kurš no dotajiem izteicieniem / expresión ir īstais dotajam nereg…" at bounding box center [369, 209] width 465 height 186
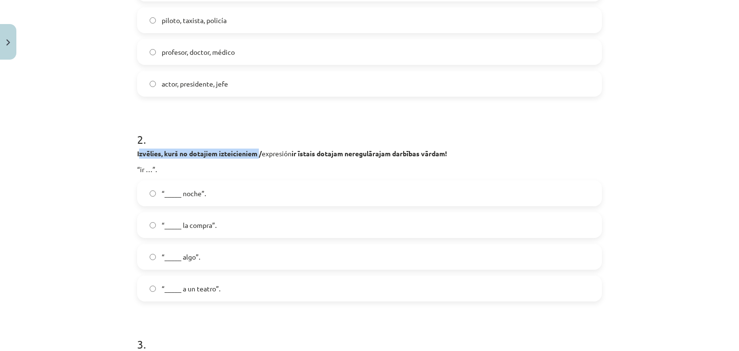
click at [137, 151] on strong "Izvēlies, kurš no dotajiem izteicieniem /" at bounding box center [199, 153] width 125 height 9
drag, startPoint x: 142, startPoint y: 154, endPoint x: 444, endPoint y: 162, distance: 302.1
click at [444, 162] on div "Izvēlies, kurš no dotajiem izteicieniem / expresión ir īstais dotajam neregulār…" at bounding box center [369, 162] width 465 height 26
click at [444, 159] on div "Izvēlies, kurš no dotajiem izteicieniem / expresión ir īstais dotajam neregulār…" at bounding box center [369, 162] width 465 height 26
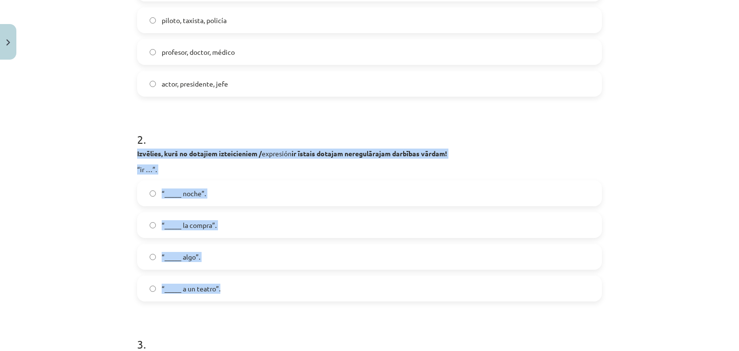
drag, startPoint x: 133, startPoint y: 158, endPoint x: 259, endPoint y: 282, distance: 177.2
click at [259, 282] on div "2 . Izvēlies, kurš no dotajiem izteicieniem / expresión ir īstais dotajam nereg…" at bounding box center [369, 209] width 465 height 186
copy div "Izvēlies, kurš no dotajiem izteicieniem / expresión ir īstais dotajam neregulār…"
click at [193, 282] on label "“_____ a un teatro”." at bounding box center [369, 289] width 463 height 24
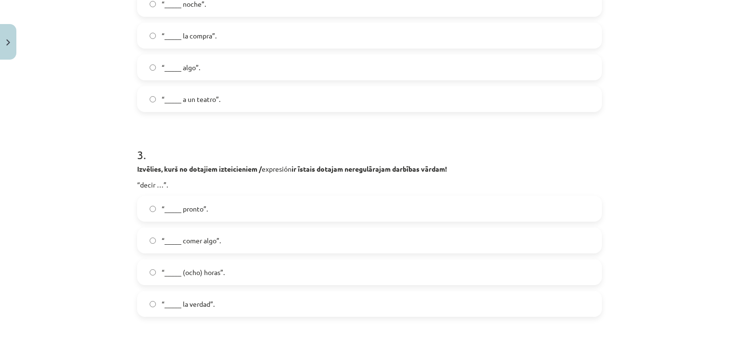
scroll to position [457, 0]
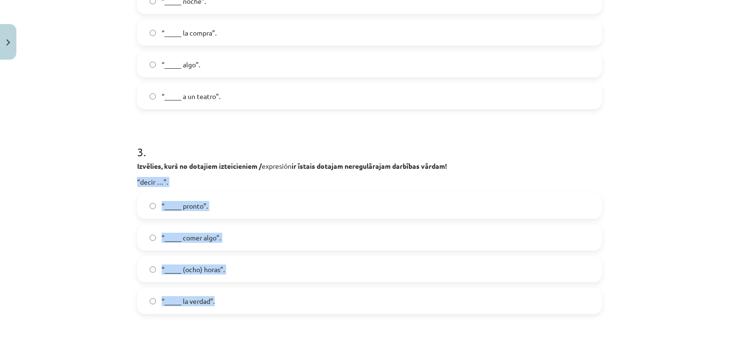
drag, startPoint x: 131, startPoint y: 180, endPoint x: 244, endPoint y: 297, distance: 162.2
click at [210, 312] on label "“_____ la verdad”." at bounding box center [369, 301] width 463 height 24
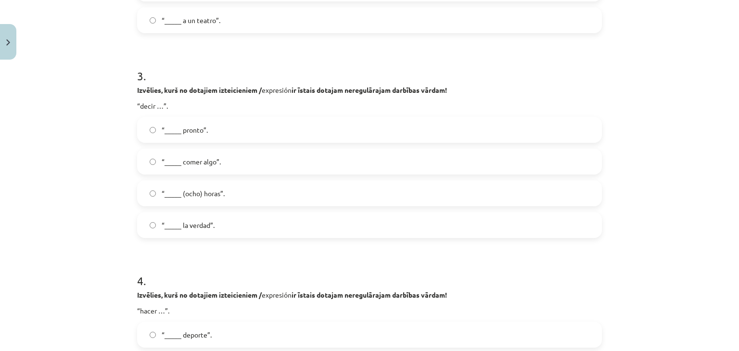
scroll to position [697, 0]
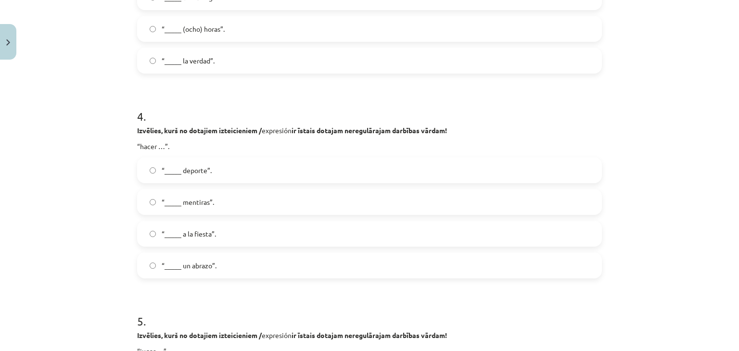
click at [181, 177] on label "“_____ deporte”." at bounding box center [369, 170] width 463 height 24
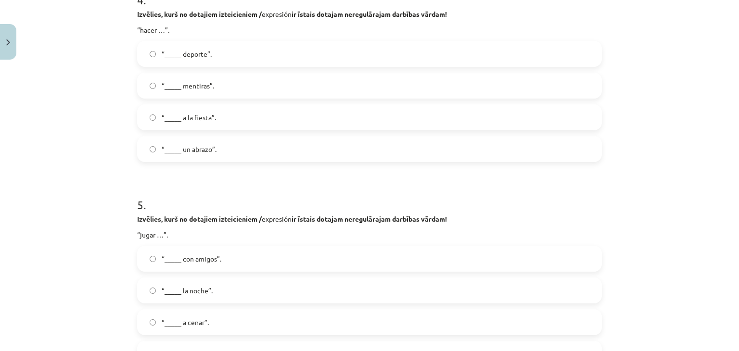
scroll to position [842, 0]
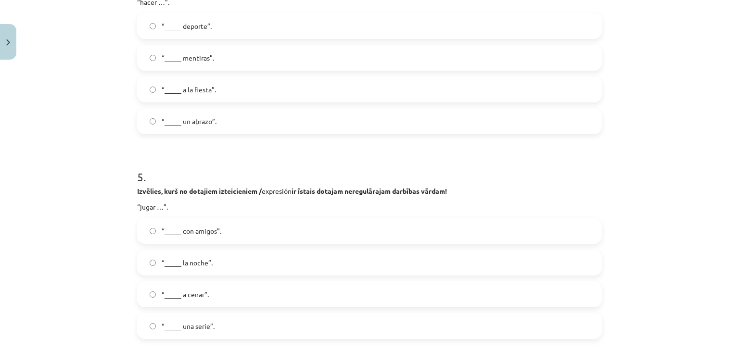
click at [177, 228] on span "“_____ con amigos”." at bounding box center [192, 231] width 60 height 10
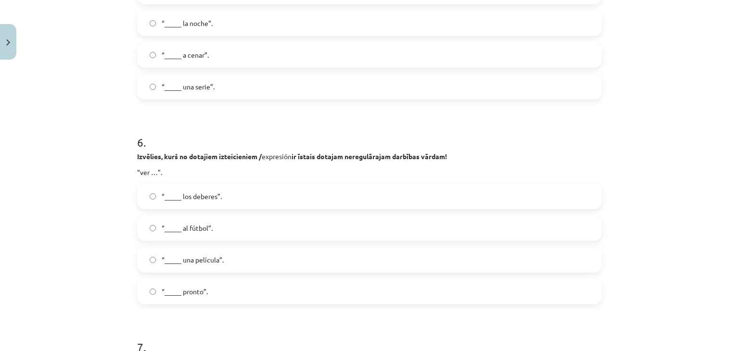
scroll to position [1082, 0]
click at [176, 222] on span "“_____ al fútbol”." at bounding box center [187, 227] width 51 height 10
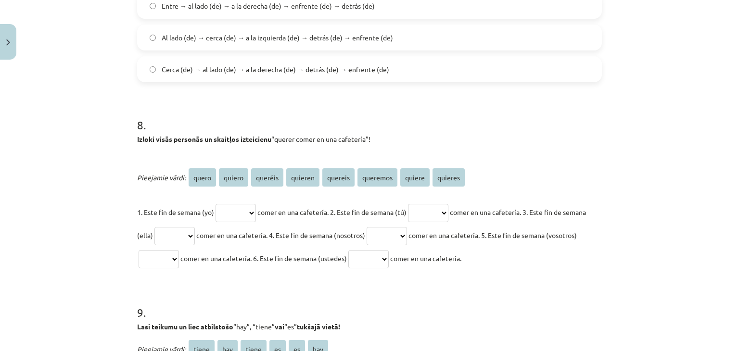
scroll to position [1515, 0]
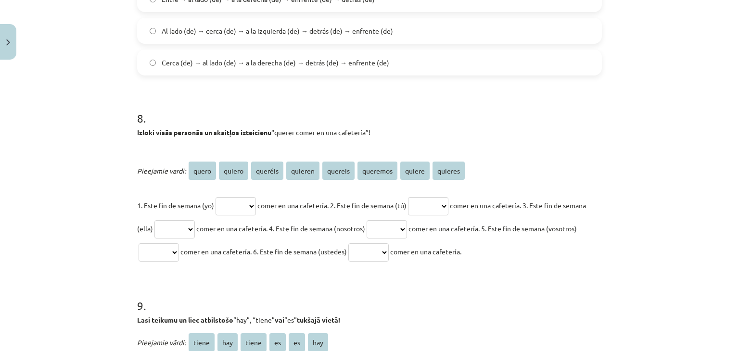
click at [235, 204] on select "***** ****** ******* ******* ******* ******** ****** *******" at bounding box center [235, 206] width 40 height 18
select select "******"
click at [215, 197] on select "***** ****** ******* ******* ******* ******** ****** *******" at bounding box center [235, 206] width 40 height 18
click at [446, 212] on select "***** ****** ******* ******* ******* ******** ****** *******" at bounding box center [428, 206] width 40 height 18
select select "*******"
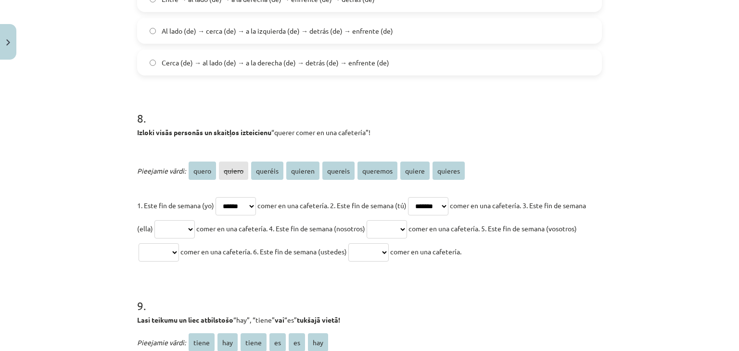
click at [420, 197] on select "***** ****** ******* ******* ******* ******** ****** *******" at bounding box center [428, 206] width 40 height 18
click at [195, 233] on select "***** ****** ******* ******* ******* ******** ****** *******" at bounding box center [174, 229] width 40 height 18
select select "******"
click at [177, 220] on select "***** ****** ******* ******* ******* ******** ****** *******" at bounding box center [174, 229] width 40 height 18
click at [407, 231] on select "***** ****** ******* ******* ******* ******** ****** *******" at bounding box center [386, 229] width 40 height 18
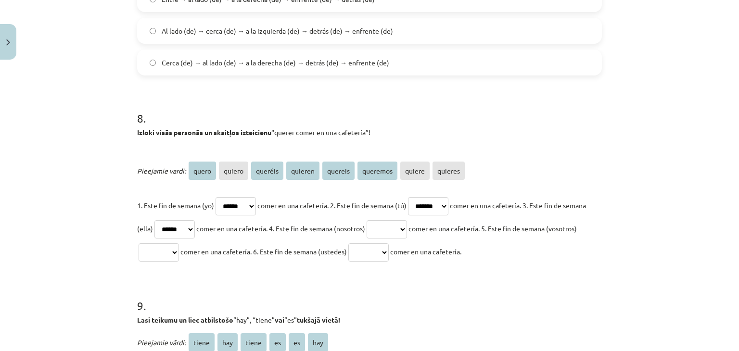
select select "********"
click at [404, 220] on select "***** ****** ******* ******* ******* ******** ****** *******" at bounding box center [386, 229] width 40 height 18
click at [179, 255] on select "***** ****** ******* ******* ******* ******** ****** *******" at bounding box center [159, 252] width 40 height 18
select select "*******"
click at [167, 243] on select "***** ****** ******* ******* ******* ******** ****** *******" at bounding box center [159, 252] width 40 height 18
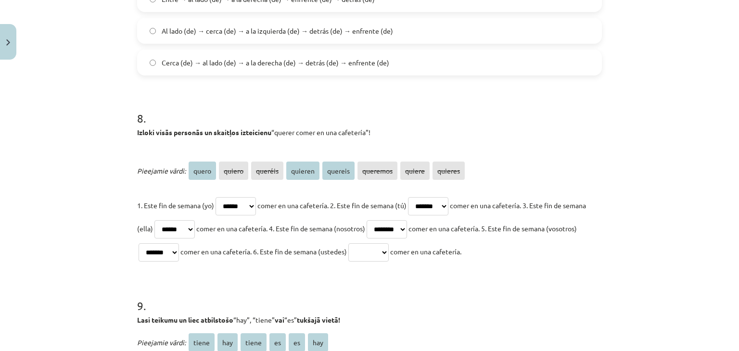
click at [389, 252] on select "***** ****** ******* ******* ******* ******** ****** *******" at bounding box center [368, 252] width 40 height 18
select select "******"
click at [389, 243] on select "***** ****** ******* ******* ******* ******** ****** *******" at bounding box center [368, 252] width 40 height 18
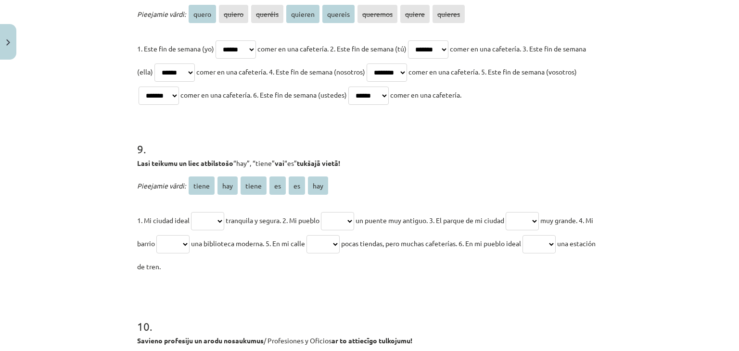
scroll to position [1707, 0]
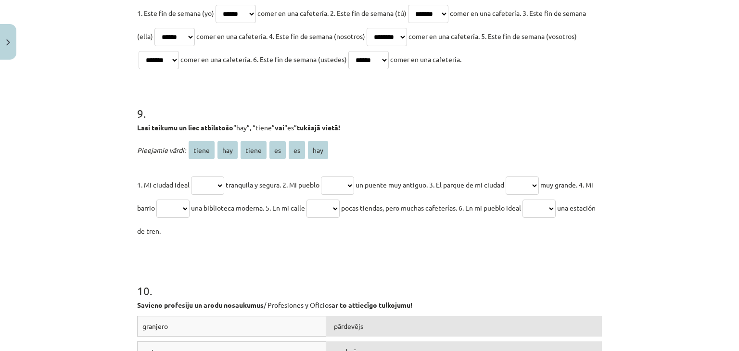
click at [199, 181] on select "***** *** ***** ** ** ***" at bounding box center [207, 186] width 33 height 18
click at [191, 177] on select "***** *** ***** ** ** ***" at bounding box center [207, 186] width 33 height 18
click at [335, 185] on select "***** *** ***** ** ** ***" at bounding box center [337, 186] width 33 height 18
click at [243, 185] on span "tranquila y segura. 2. Mi pueblo" at bounding box center [273, 184] width 94 height 9
drag, startPoint x: 129, startPoint y: 136, endPoint x: 218, endPoint y: 230, distance: 129.3
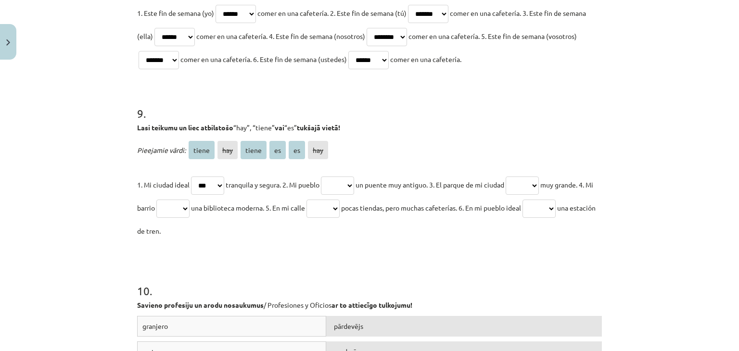
click at [218, 230] on div "Mācību tēma: Spāņu valodas b1 - 11. klases 1.ieskaites mācību materiāls #8 ✅ Re…" at bounding box center [369, 175] width 739 height 351
click at [252, 162] on div "Pieejamie vārdi: tiene hay tiene es es hay 1. Mi ciudad ideal ***** *** ***** *…" at bounding box center [369, 191] width 465 height 104
click at [209, 183] on select "***** *** ***** ** ** ***" at bounding box center [207, 186] width 33 height 18
select select "**"
click at [191, 177] on select "***** *** ***** ** ** ***" at bounding box center [207, 186] width 33 height 18
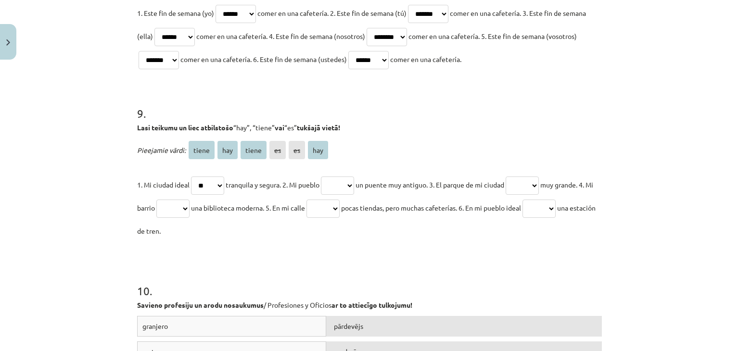
click at [354, 185] on select "***** *** ***** ** ** ***" at bounding box center [337, 186] width 33 height 18
select select "*****"
click at [327, 177] on select "***** *** ***** ** ** ***" at bounding box center [337, 186] width 33 height 18
click at [523, 191] on select "***** *** ***** ** ** ***" at bounding box center [521, 186] width 33 height 18
select select "***"
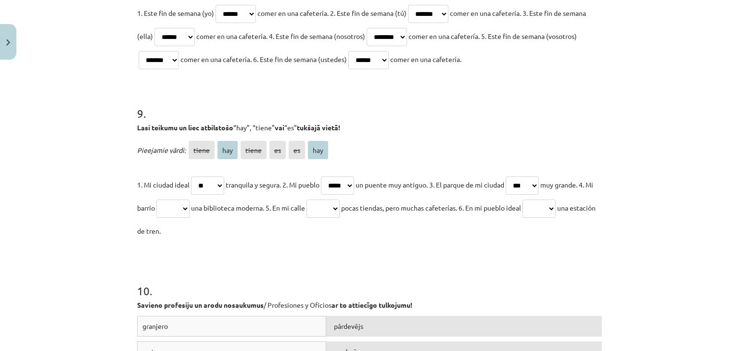
click at [518, 177] on select "***** *** ***** ** ** ***" at bounding box center [521, 186] width 33 height 18
click at [180, 216] on p "1. Mi ciudad ideal ***** *** ***** ** ** *** tranquila y segura. 2. Mi pueblo *…" at bounding box center [369, 207] width 465 height 69
click at [185, 209] on select "***** *** ***** ** ** ***" at bounding box center [172, 209] width 33 height 18
select select "**"
click at [171, 200] on select "***** *** ***** ** ** ***" at bounding box center [172, 209] width 33 height 18
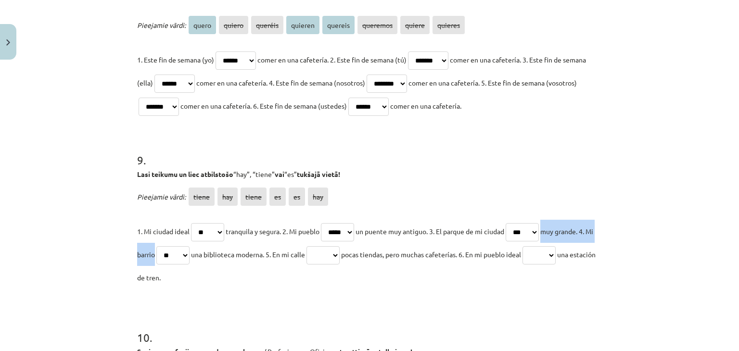
scroll to position [1659, 0]
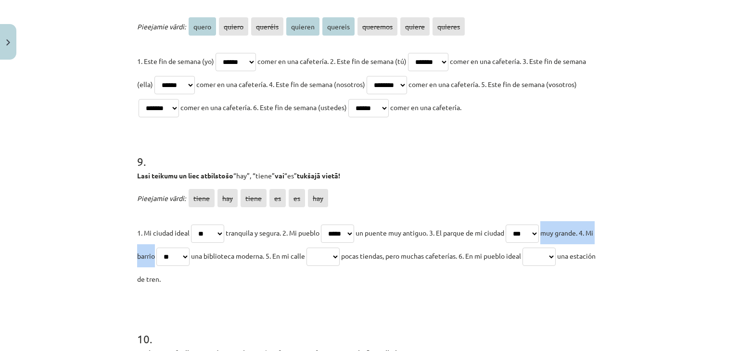
drag, startPoint x: 337, startPoint y: 252, endPoint x: 338, endPoint y: 260, distance: 7.7
click at [337, 252] on select "***** *** ***** ** ** ***" at bounding box center [322, 257] width 33 height 18
select select "***"
click at [328, 248] on select "***** *** ***** ** ** ***" at bounding box center [322, 257] width 33 height 18
click at [555, 252] on select "***** *** ***** ** ** ***" at bounding box center [538, 257] width 33 height 18
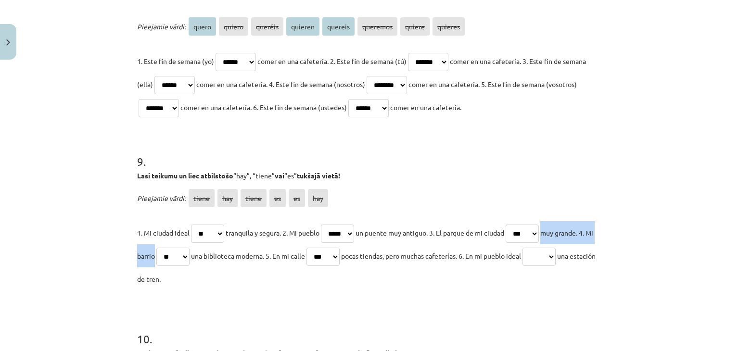
select select "***"
click at [552, 248] on select "***** *** ***** ** ** ***" at bounding box center [538, 257] width 33 height 18
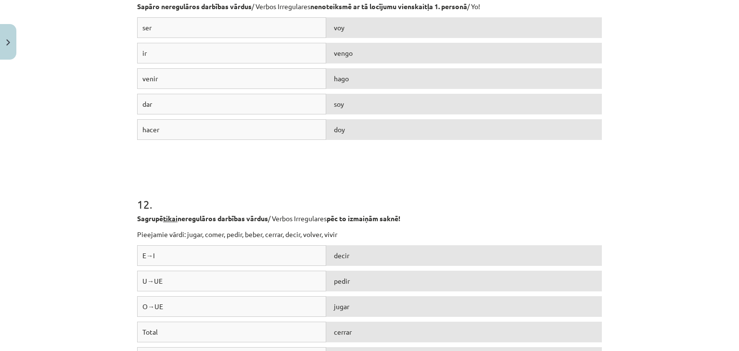
scroll to position [2157, 0]
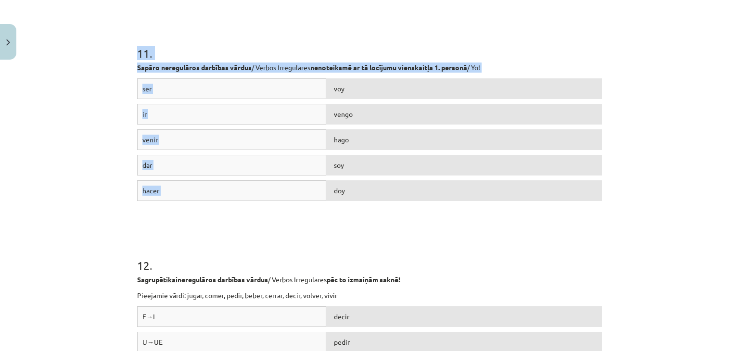
drag, startPoint x: 125, startPoint y: 57, endPoint x: 662, endPoint y: 202, distance: 556.0
click at [662, 202] on div "Mācību tēma: Spāņu valodas b1 - 11. klases 1.ieskaites mācību materiāls #8 ✅ Re…" at bounding box center [369, 175] width 739 height 351
click at [113, 114] on div "Mācību tēma: Spāņu valodas b1 - 11. klases 1.ieskaites mācību materiāls #8 ✅ Re…" at bounding box center [369, 175] width 739 height 351
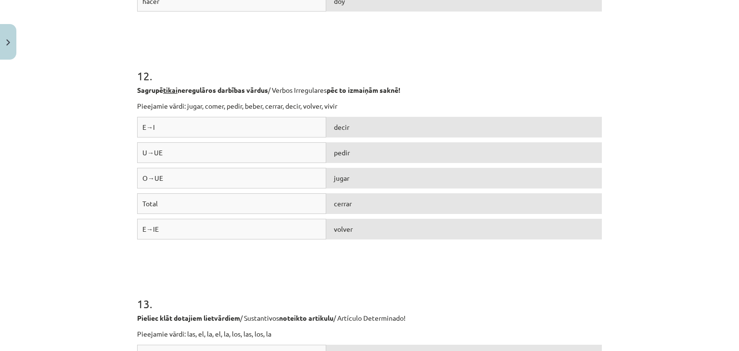
scroll to position [2349, 0]
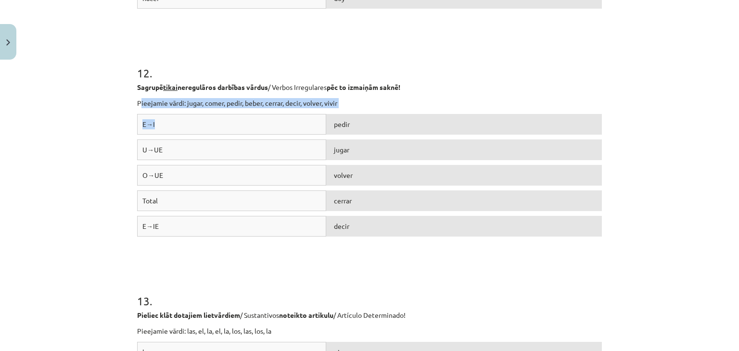
drag, startPoint x: 138, startPoint y: 99, endPoint x: 198, endPoint y: 126, distance: 65.9
click at [198, 126] on div "12 . Sagrupē tikai neregulāros darbības vārdus / Verbos Irregulares pēc to izma…" at bounding box center [369, 144] width 465 height 228
click at [148, 106] on p "Pieejamie vārdi: jugar, comer, pedir, beber, cerrar, decir, volver, vivir" at bounding box center [369, 103] width 465 height 10
drag, startPoint x: 128, startPoint y: 101, endPoint x: 248, endPoint y: 221, distance: 170.0
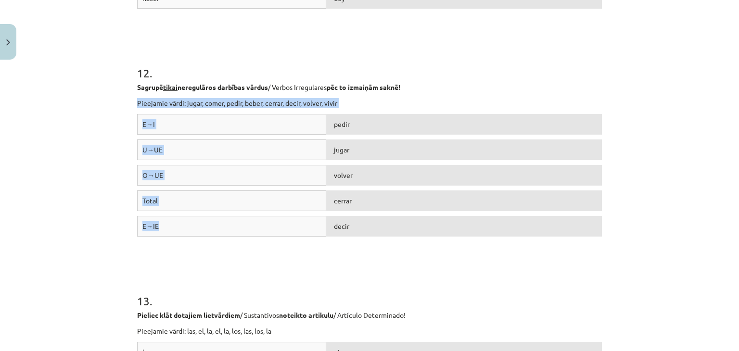
click at [103, 120] on div "Mācību tēma: Spāņu valodas b1 - 11. klases 1.ieskaites mācību materiāls #8 ✅ Re…" at bounding box center [369, 175] width 739 height 351
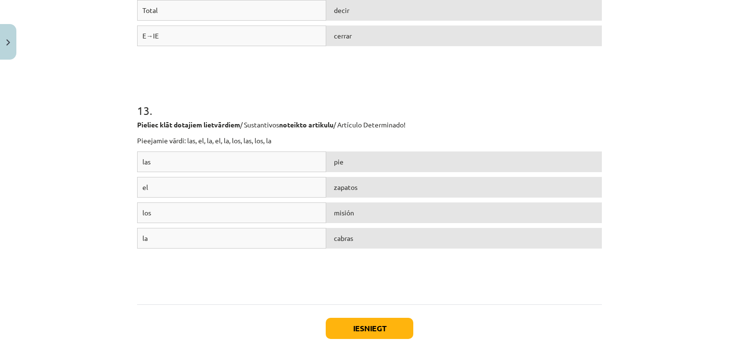
scroll to position [2542, 0]
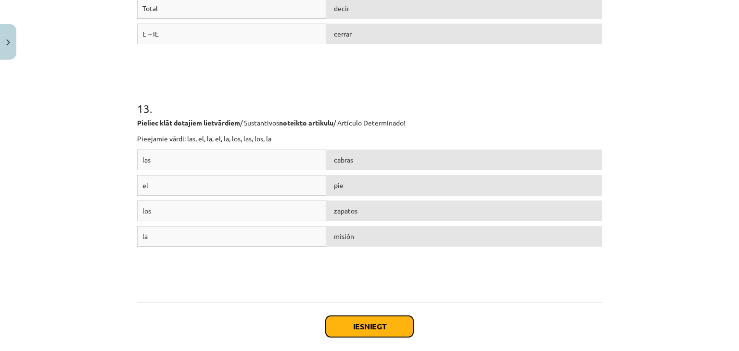
click at [352, 323] on button "Iesniegt" at bounding box center [370, 326] width 88 height 21
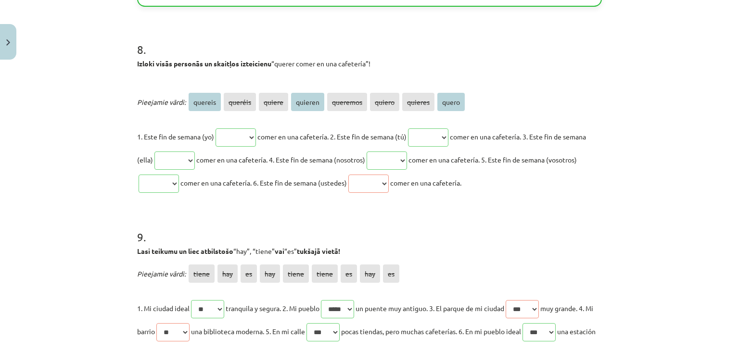
scroll to position [1587, 0]
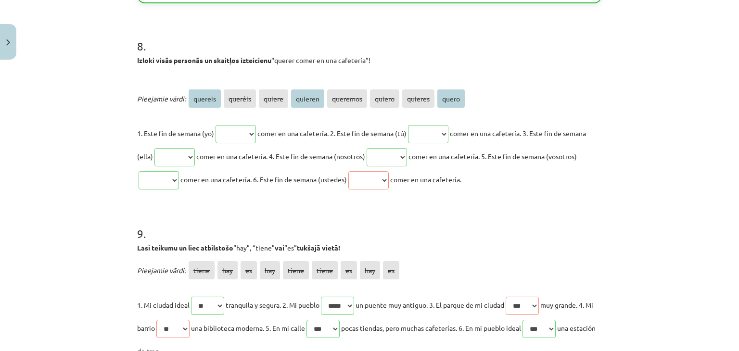
click at [396, 189] on p "1. Este fin de semana (yo) ******* ******* ****** ******* ******** ****** *****…" at bounding box center [369, 156] width 465 height 69
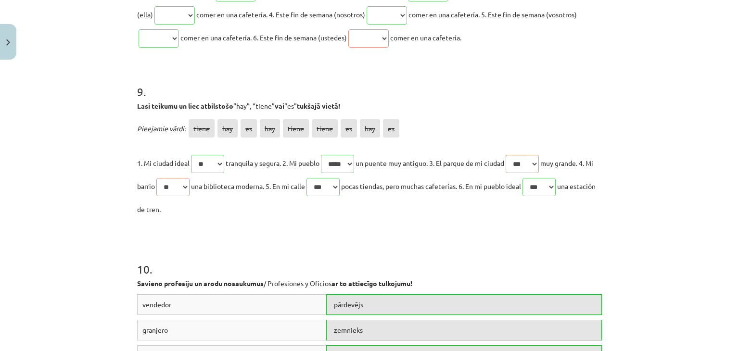
scroll to position [1731, 0]
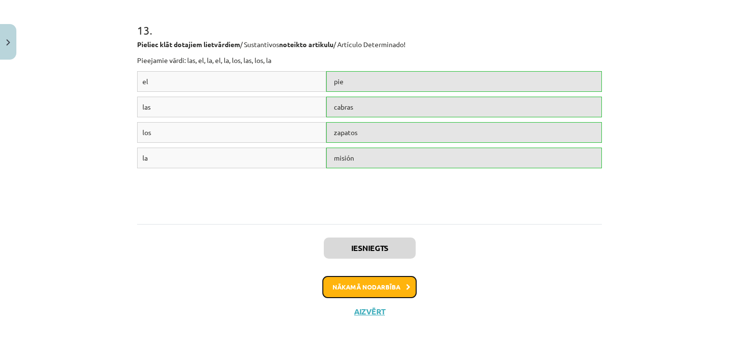
click at [354, 278] on button "Nākamā nodarbība" at bounding box center [369, 287] width 94 height 22
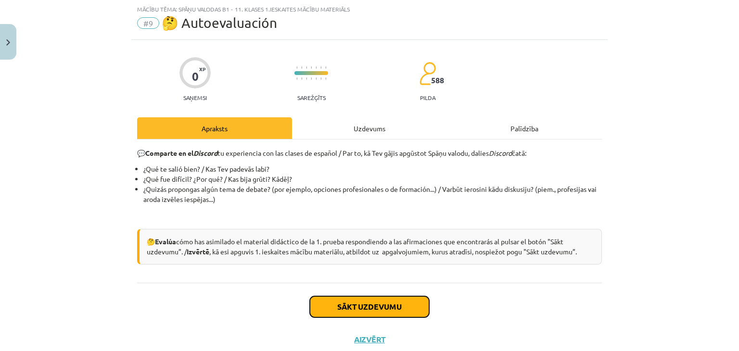
click at [370, 303] on button "Sākt uzdevumu" at bounding box center [369, 306] width 119 height 21
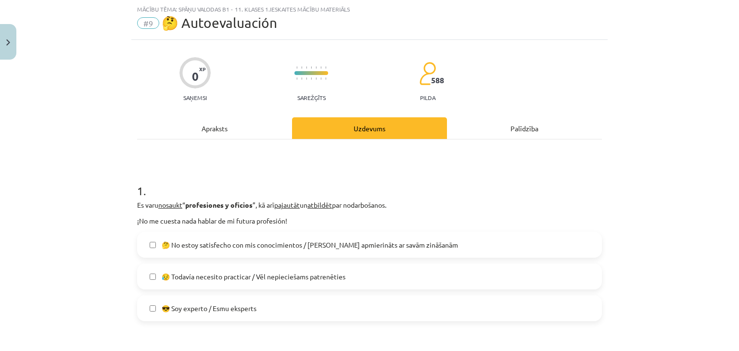
click at [153, 269] on label "😥 Todavía necesito practicar / Vēl nepieciešams patrenēties" at bounding box center [369, 277] width 463 height 24
click at [154, 252] on label "🤔 No estoy satisfecho con mis conocimientos / Neesmu apmierināts ar savām zināš…" at bounding box center [369, 245] width 463 height 24
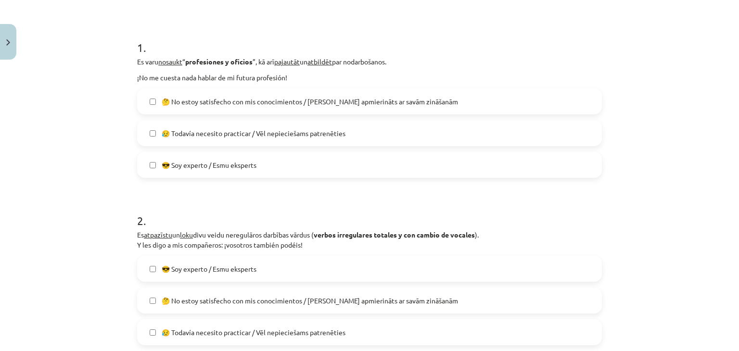
scroll to position [168, 0]
drag, startPoint x: 187, startPoint y: 115, endPoint x: 188, endPoint y: 107, distance: 8.8
click at [187, 113] on div "🤔 No estoy satisfecho con mis conocimientos / Neesmu apmierināts ar savām zināš…" at bounding box center [369, 132] width 465 height 89
click at [188, 101] on span "🤔 No estoy satisfecho con mis conocimientos / Neesmu apmierināts ar savām zināš…" at bounding box center [310, 101] width 296 height 10
click at [183, 160] on span "😎 Soy experto / Esmu eksperts" at bounding box center [209, 164] width 95 height 10
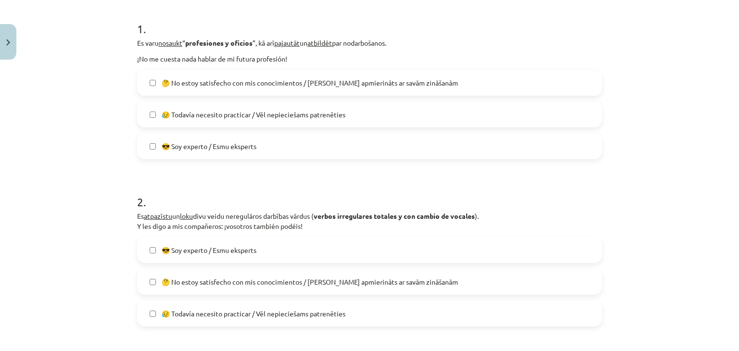
scroll to position [216, 0]
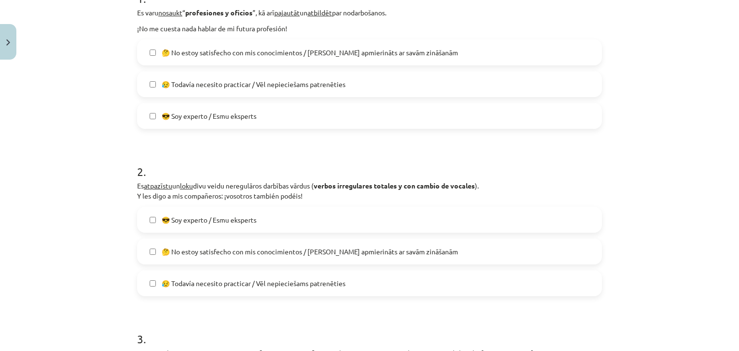
click at [183, 271] on label "😥 Todavía necesito practicar / Vēl nepieciešams patrenēties" at bounding box center [369, 283] width 463 height 24
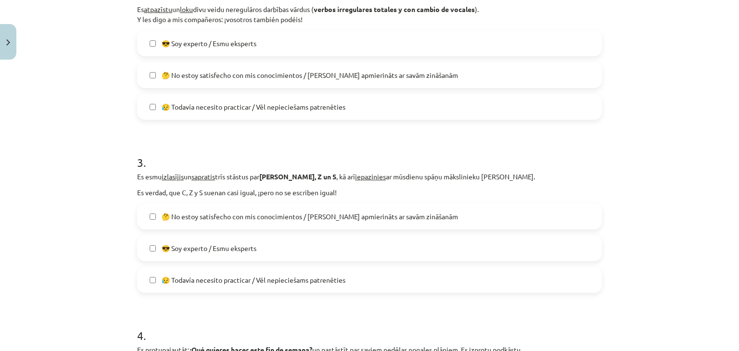
scroll to position [409, 0]
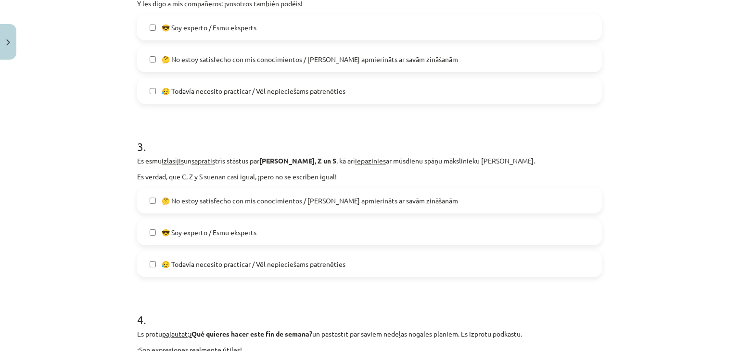
click at [187, 239] on label "😎 Soy experto / Esmu eksperts" at bounding box center [369, 232] width 463 height 24
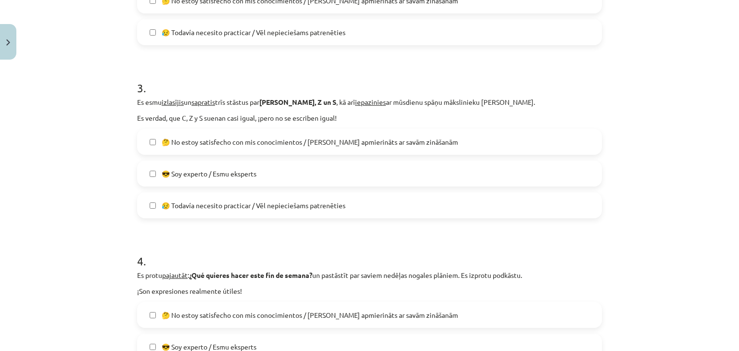
scroll to position [553, 0]
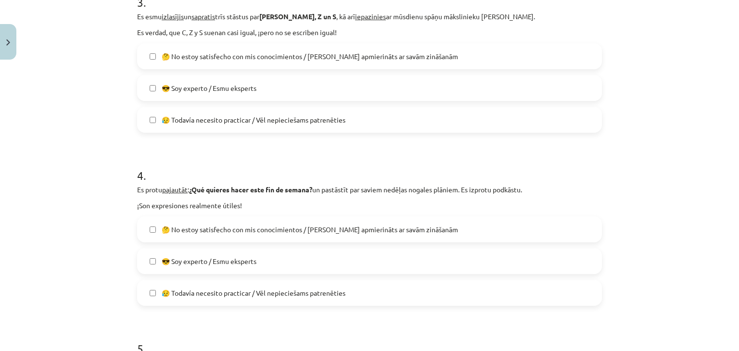
click at [187, 283] on label "😥 Todavía necesito practicar / Vēl nepieciešams patrenēties" at bounding box center [369, 293] width 463 height 24
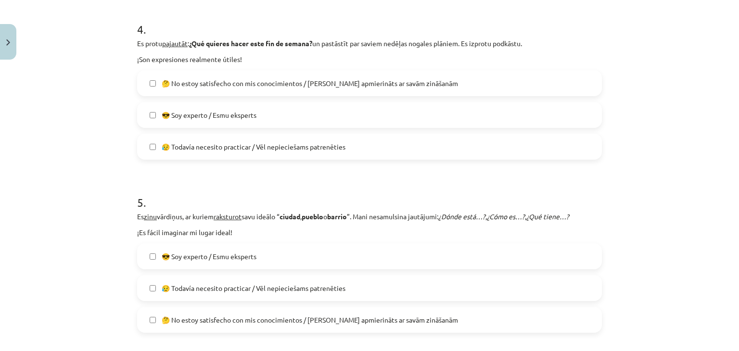
scroll to position [745, 0]
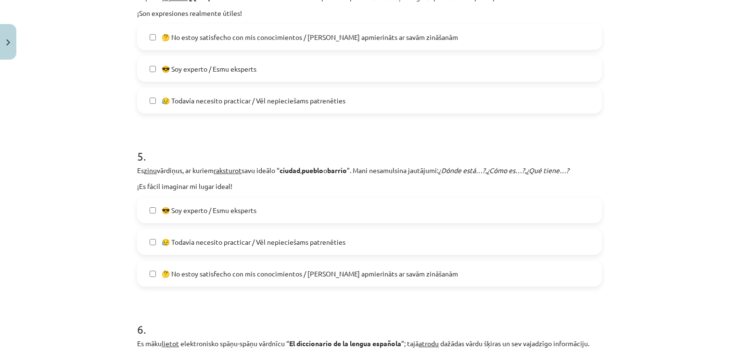
click at [190, 247] on label "😥 Todavía necesito practicar / Vēl nepieciešams patrenēties" at bounding box center [369, 242] width 463 height 24
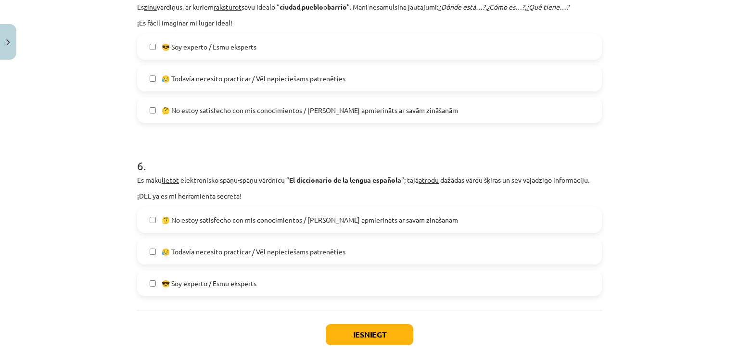
scroll to position [938, 0]
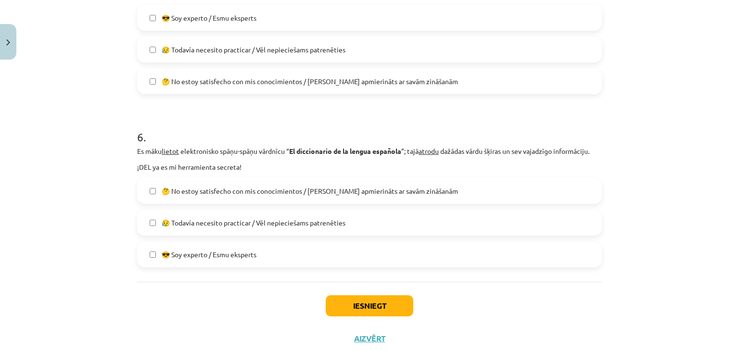
click at [182, 247] on label "😎 Soy experto / Esmu eksperts" at bounding box center [369, 254] width 463 height 24
click at [345, 301] on button "Iesniegt" at bounding box center [370, 305] width 88 height 21
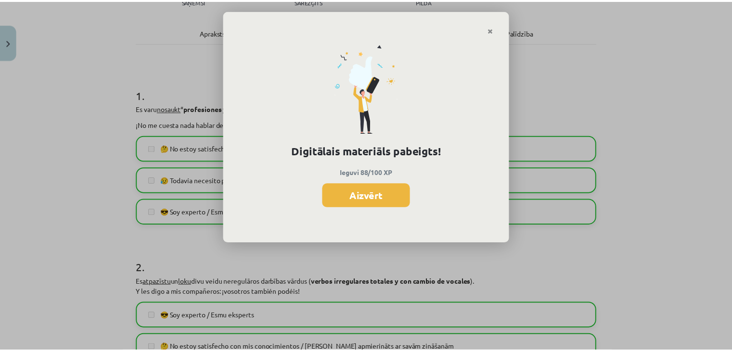
scroll to position [672, 0]
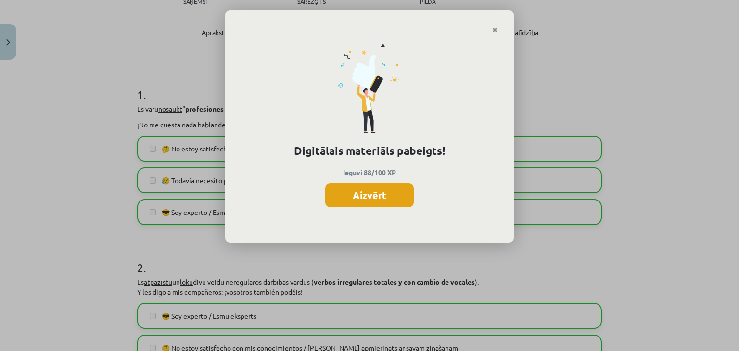
click at [356, 193] on button "Aizvērt" at bounding box center [369, 195] width 88 height 24
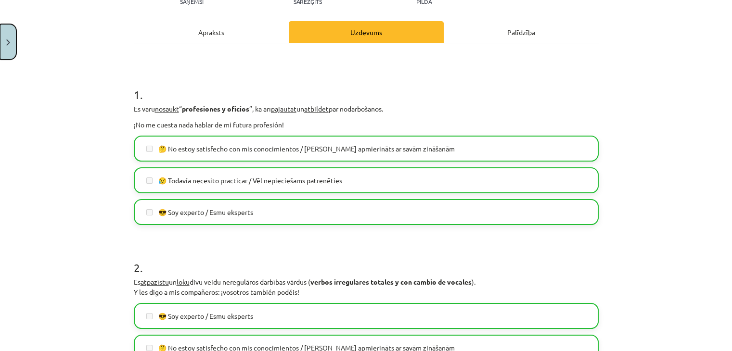
click at [5, 51] on button "Close" at bounding box center [8, 42] width 16 height 36
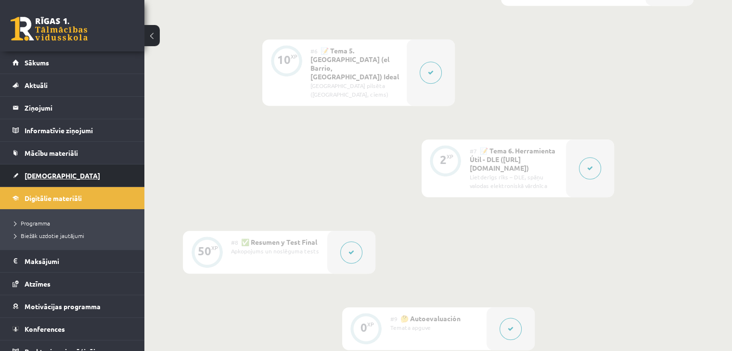
click at [47, 177] on span "[DEMOGRAPHIC_DATA]" at bounding box center [63, 175] width 76 height 9
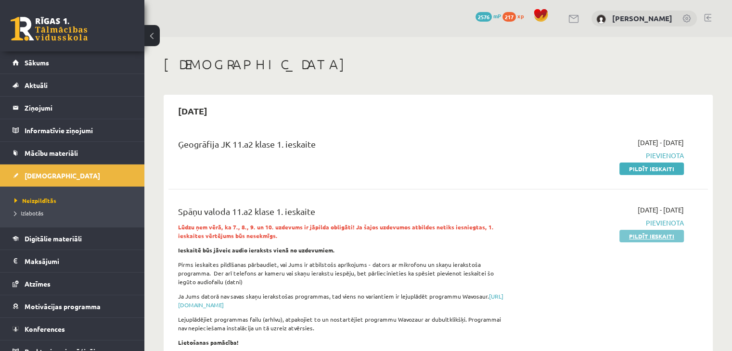
click at [626, 240] on link "Pildīt ieskaiti" at bounding box center [651, 236] width 64 height 13
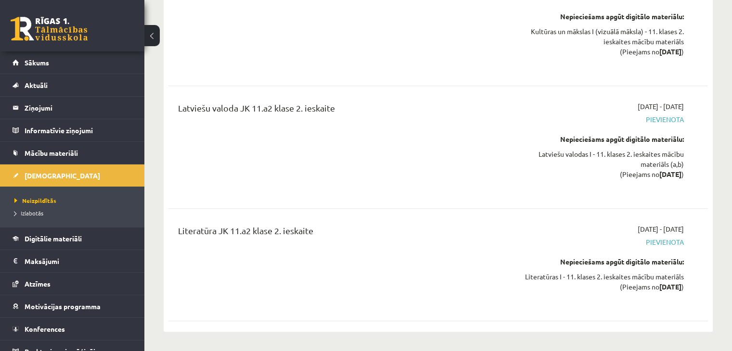
scroll to position [4280, 0]
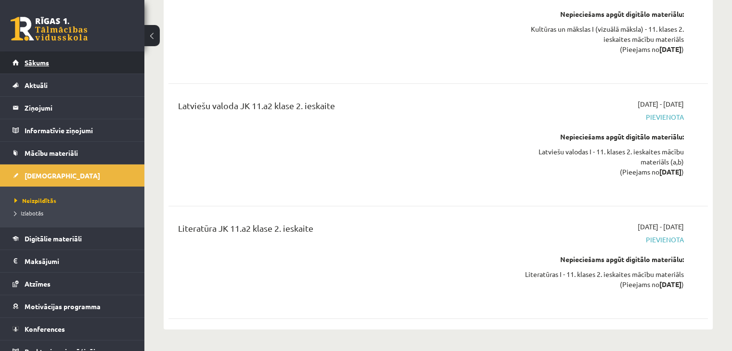
click at [67, 65] on link "Sākums" at bounding box center [73, 62] width 120 height 22
